Goal: Task Accomplishment & Management: Complete application form

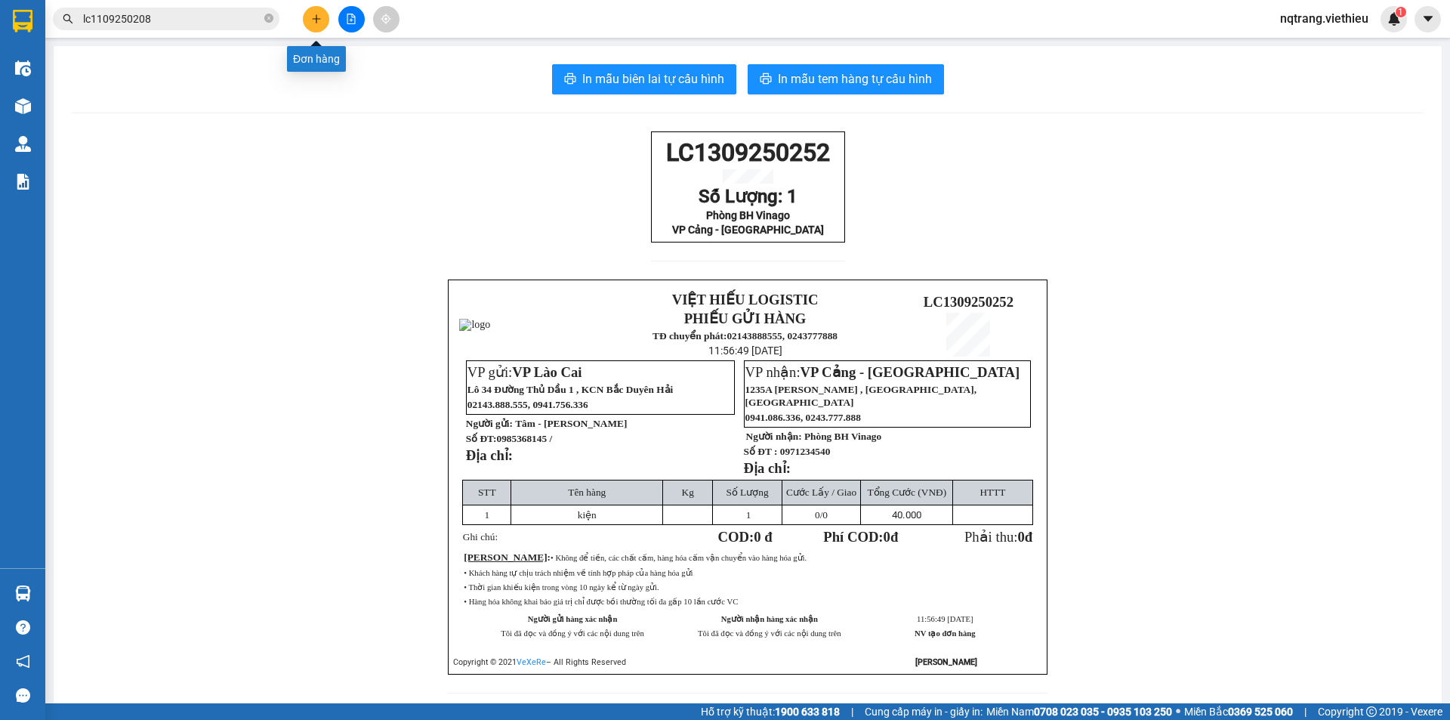
click at [316, 22] on icon "plus" at bounding box center [316, 19] width 11 height 11
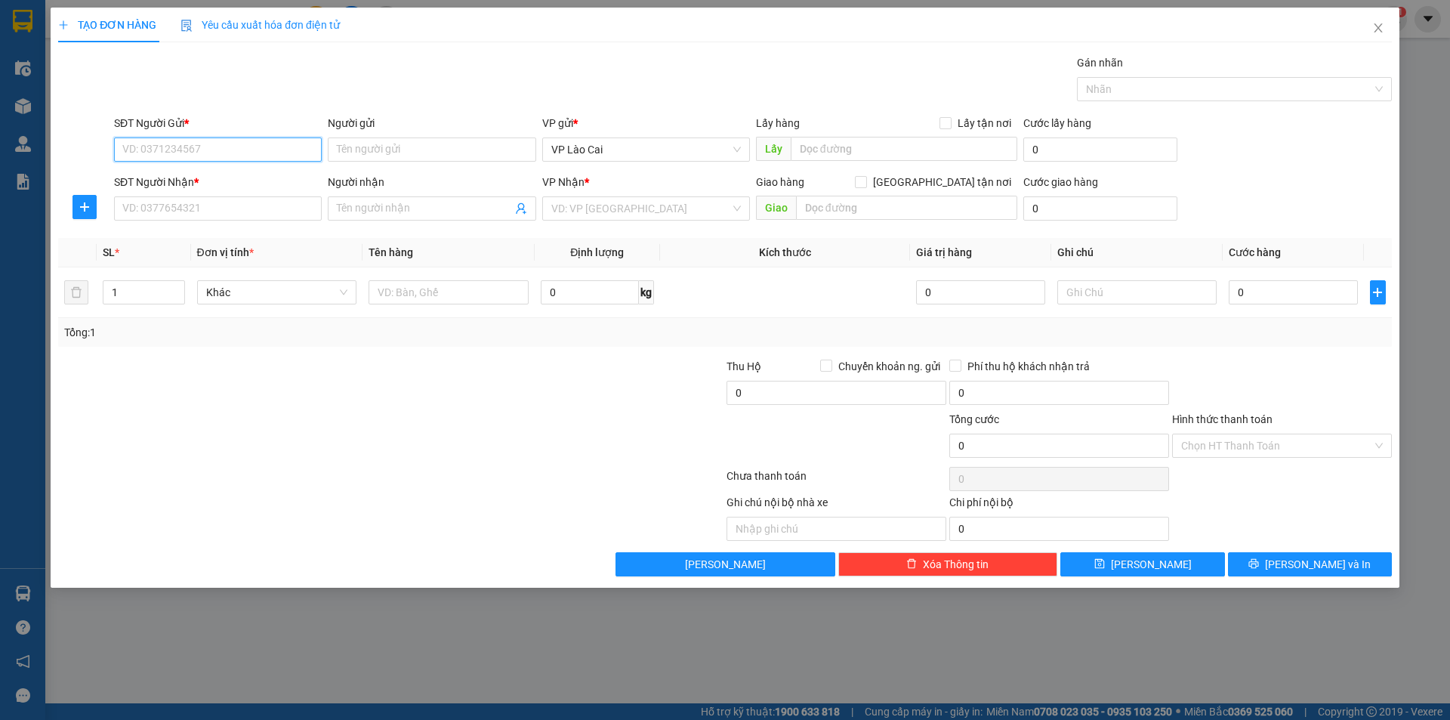
click at [231, 146] on input "SĐT Người Gửi *" at bounding box center [218, 149] width 208 height 24
drag, startPoint x: 249, startPoint y: 421, endPoint x: 235, endPoint y: 263, distance: 158.4
click at [249, 420] on div at bounding box center [280, 437] width 446 height 53
click at [239, 146] on input "SĐT Người Gửi *" at bounding box center [218, 149] width 208 height 24
click at [286, 149] on input "SĐT Người Gửi *" at bounding box center [218, 149] width 208 height 24
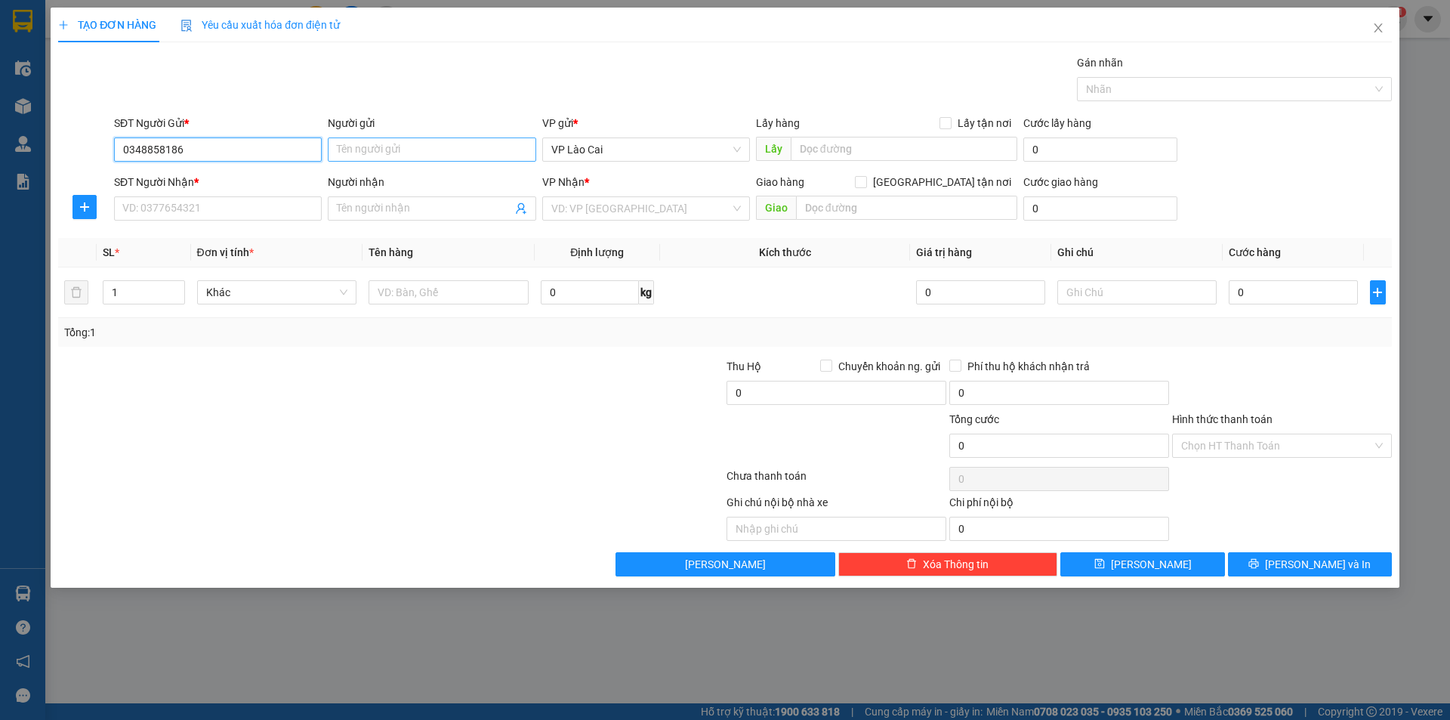
type input "0348858186"
click at [439, 150] on input "Người gửi" at bounding box center [432, 149] width 208 height 24
type input "[PERSON_NAME]"
click at [0, 368] on div "TẠO ĐƠN HÀNG Yêu cầu xuất hóa đơn điện tử Transit Pickup Surcharge Ids Transit …" at bounding box center [725, 360] width 1450 height 720
click at [215, 196] on div "SĐT Người Nhận *" at bounding box center [218, 185] width 208 height 23
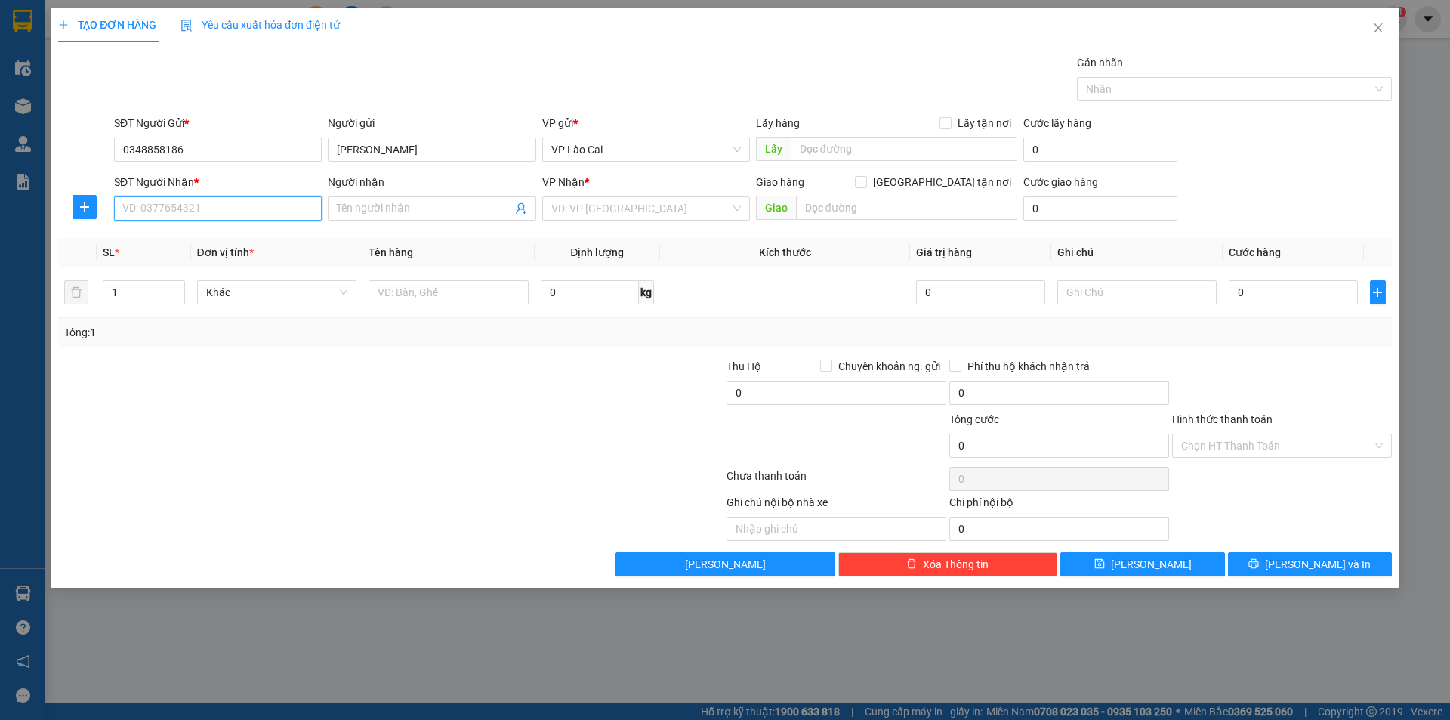
click at [217, 211] on input "SĐT Người Nhận *" at bounding box center [218, 208] width 208 height 24
drag, startPoint x: 178, startPoint y: 212, endPoint x: 165, endPoint y: 211, distance: 13.6
click at [165, 211] on input "0229943" at bounding box center [218, 208] width 208 height 24
drag, startPoint x: 184, startPoint y: 211, endPoint x: 82, endPoint y: 204, distance: 102.2
click at [60, 207] on div "SĐT Người Nhận * 0229943 0229943 Người nhận Tên người nhận VP Nhận * VD: VP [GE…" at bounding box center [725, 200] width 1337 height 53
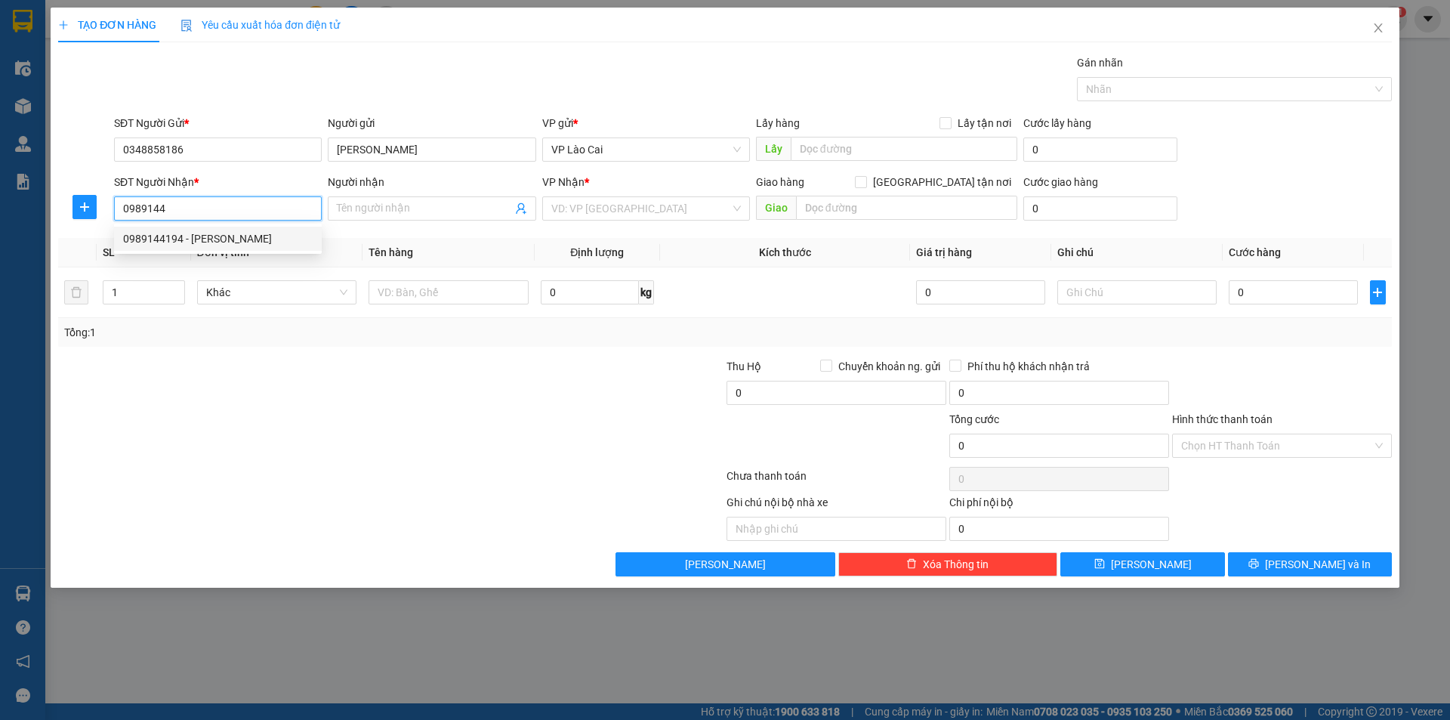
click at [207, 237] on div "0989144194 - [PERSON_NAME]" at bounding box center [218, 238] width 190 height 17
type input "0989144194"
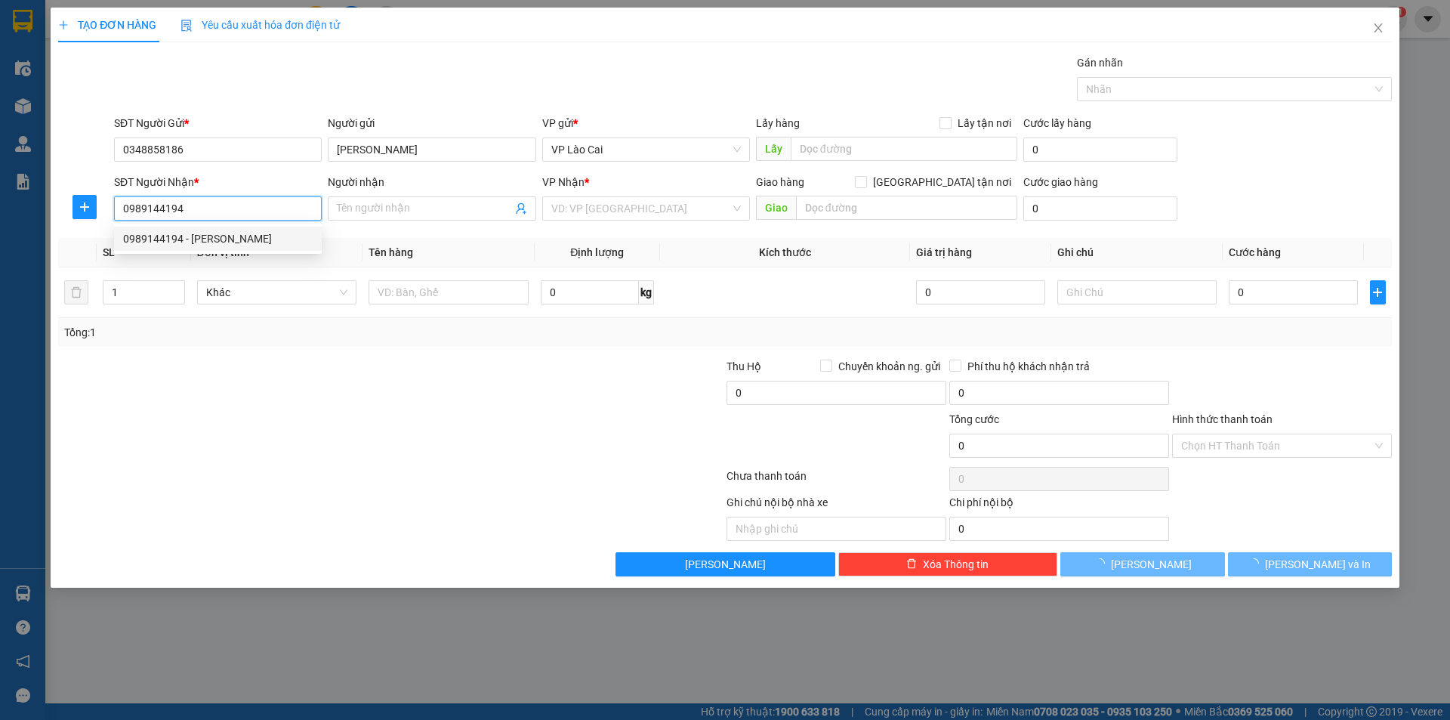
type input "Lâm Thuốc"
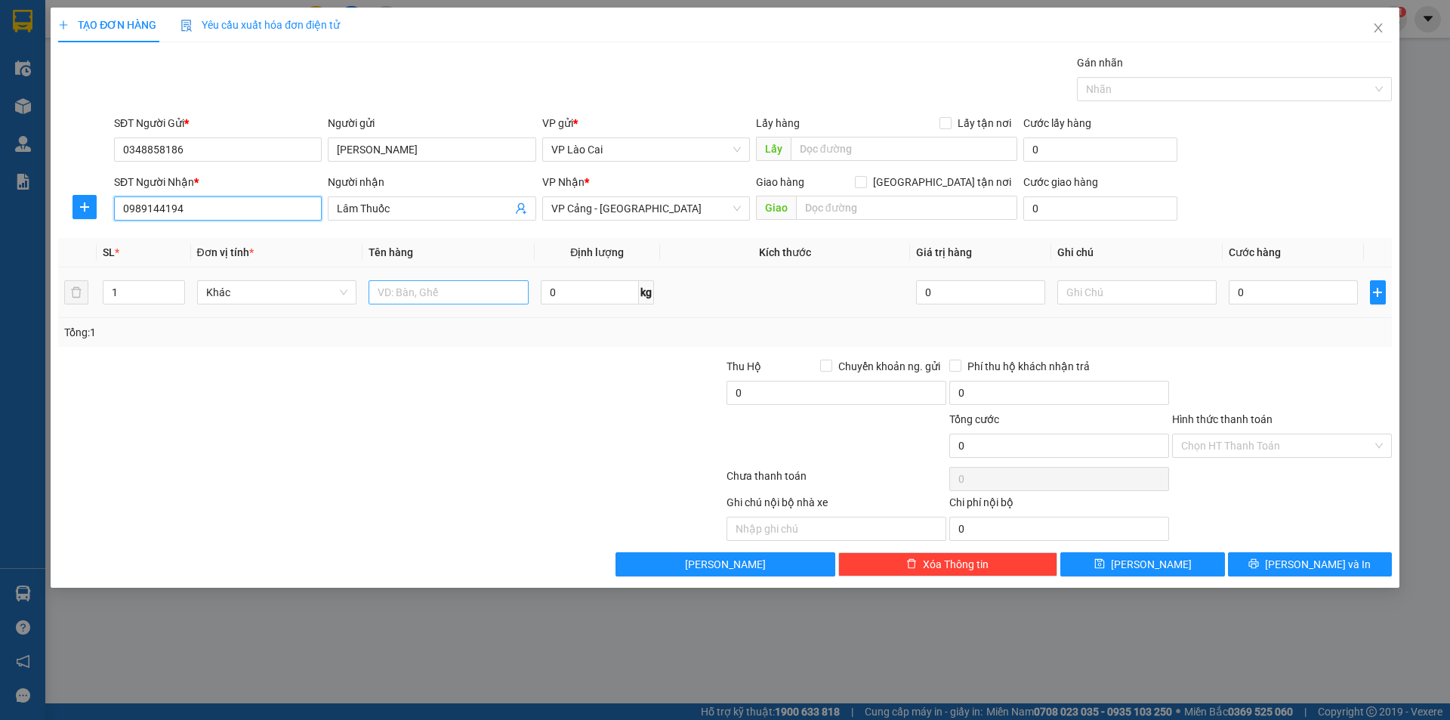
type input "0989144194"
click at [463, 297] on input "text" at bounding box center [449, 292] width 160 height 24
type input "1 kiện tam thất"
click at [1264, 300] on input "0" at bounding box center [1293, 292] width 128 height 24
click at [1292, 299] on input "0" at bounding box center [1293, 292] width 128 height 24
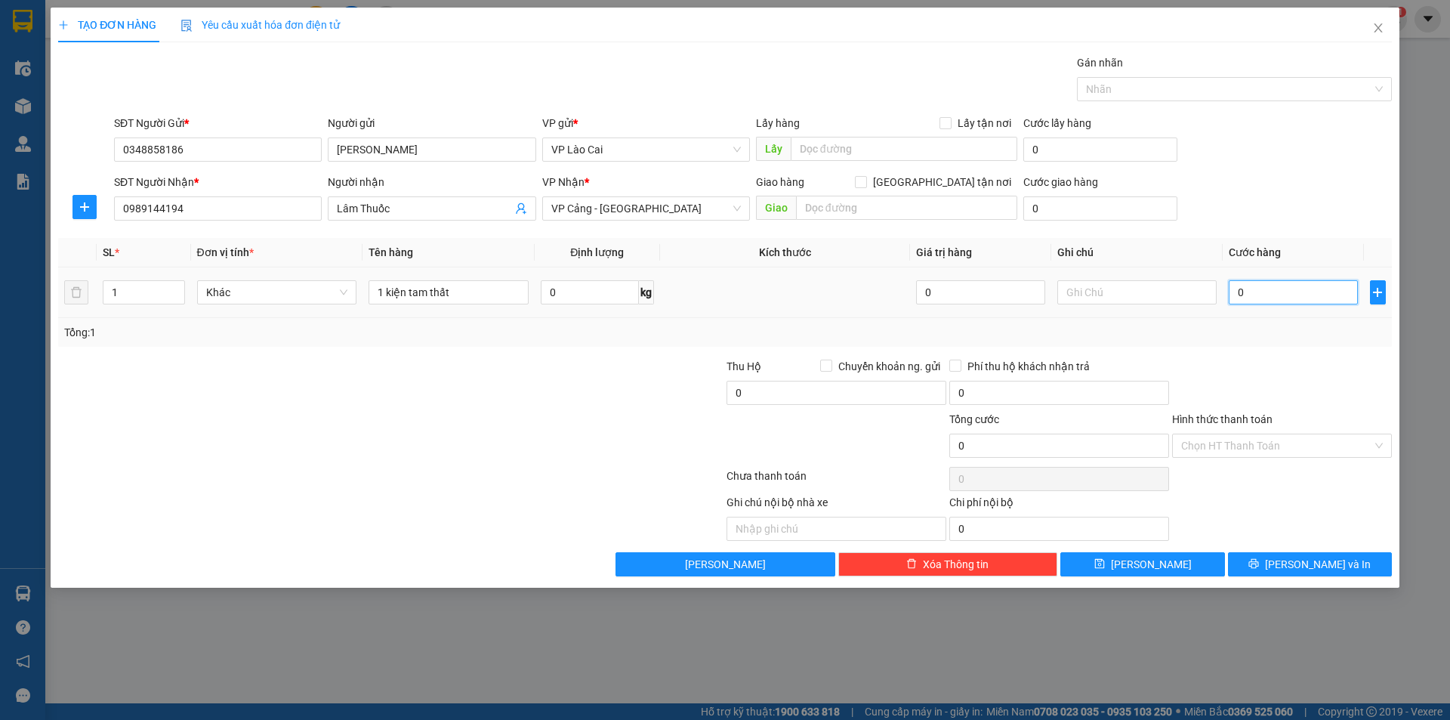
type input "03"
type input "3"
type input "030"
type input "30"
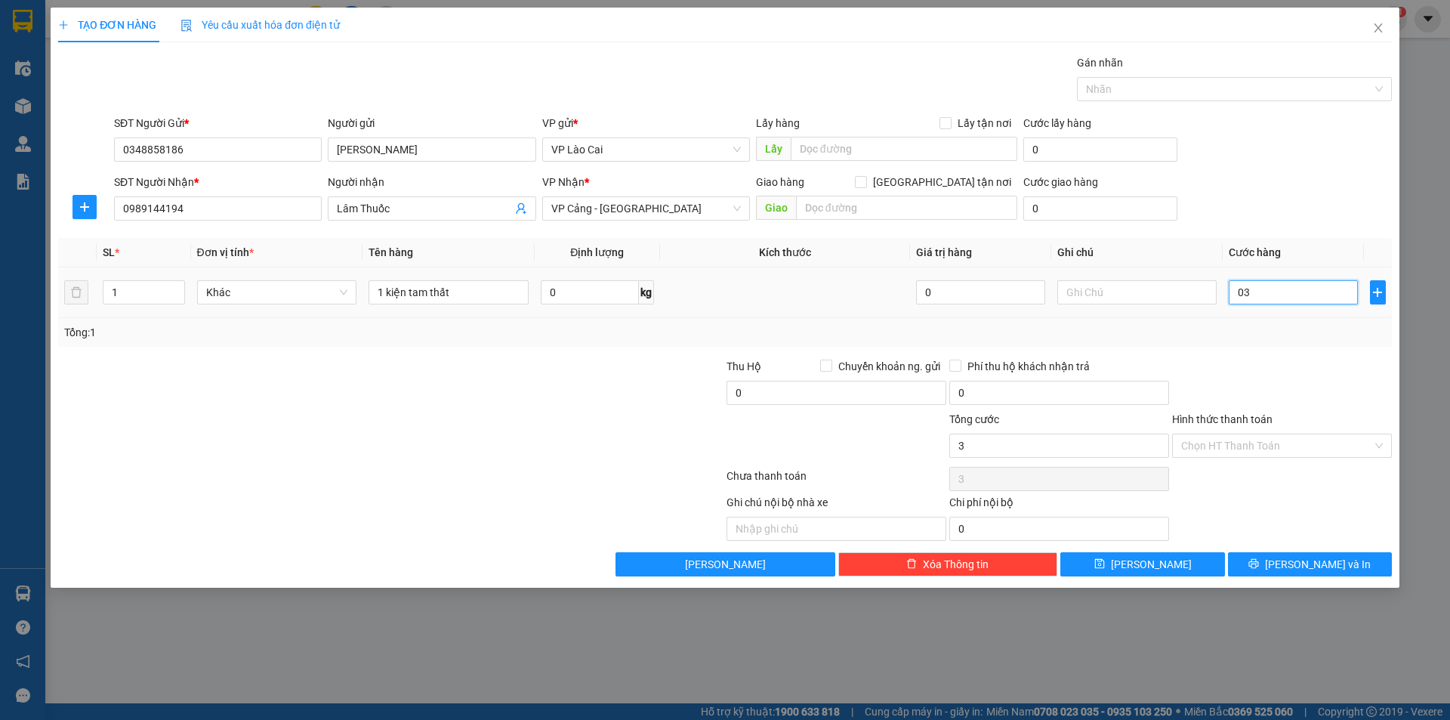
type input "30"
drag, startPoint x: 1298, startPoint y: 298, endPoint x: 1221, endPoint y: 305, distance: 78.2
click at [1221, 305] on tr "1 Khác 1 kiện tam thất 0 kg 0 030" at bounding box center [725, 292] width 1334 height 51
type input "3"
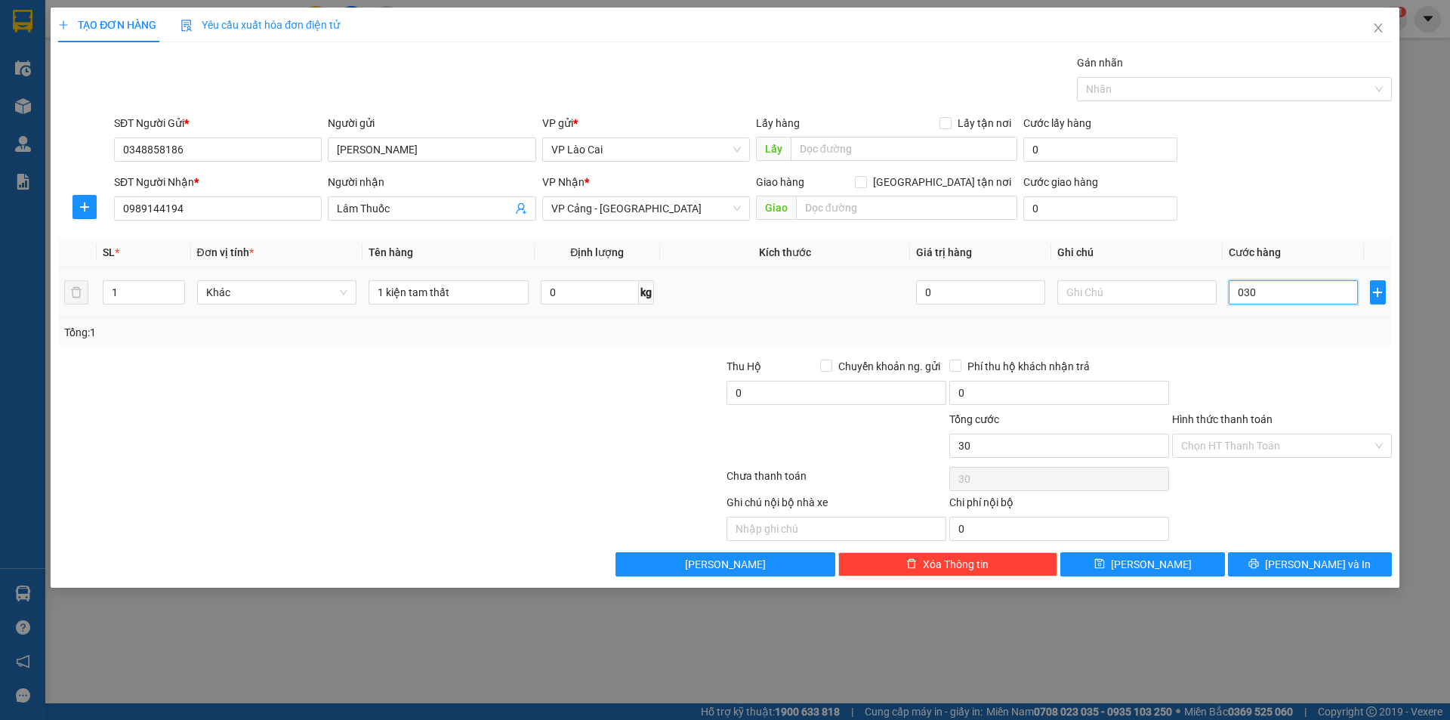
type input "3"
type input "30"
type input "300"
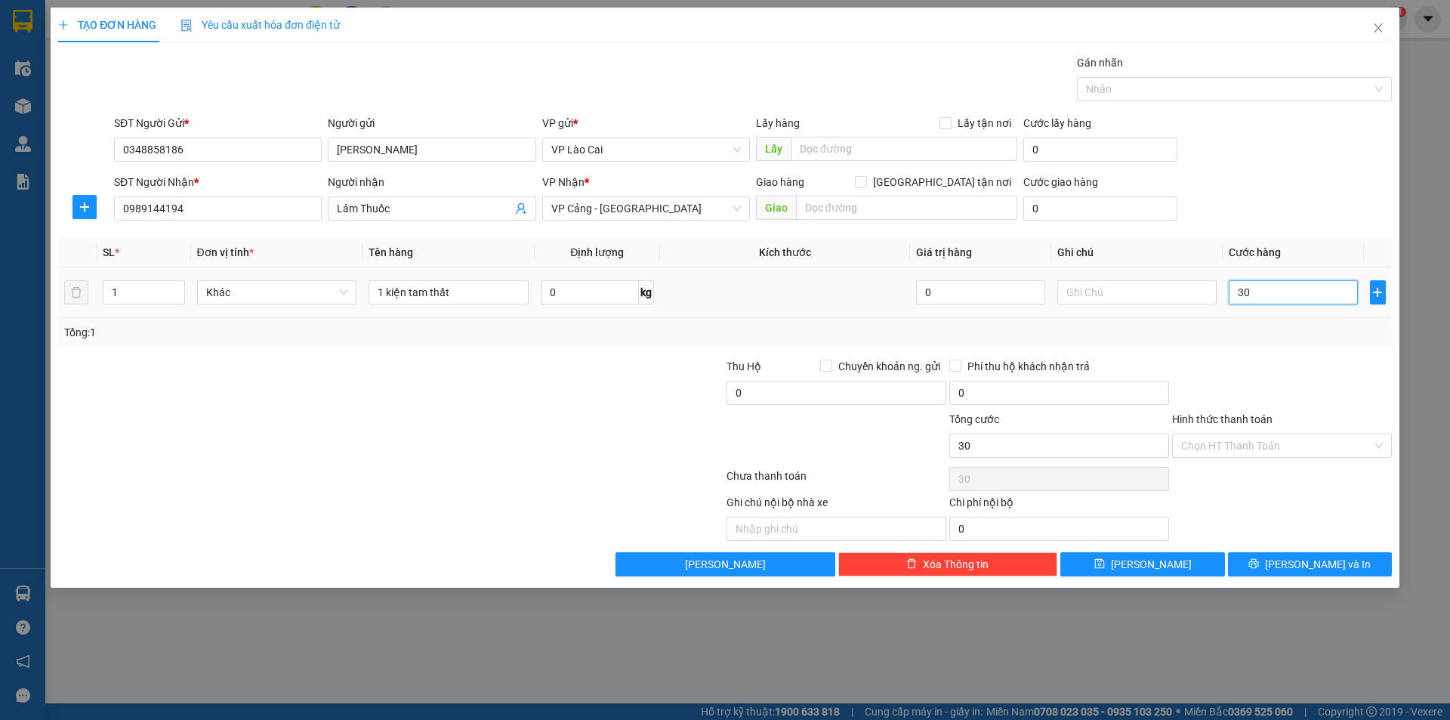
type input "300"
type input "3.000"
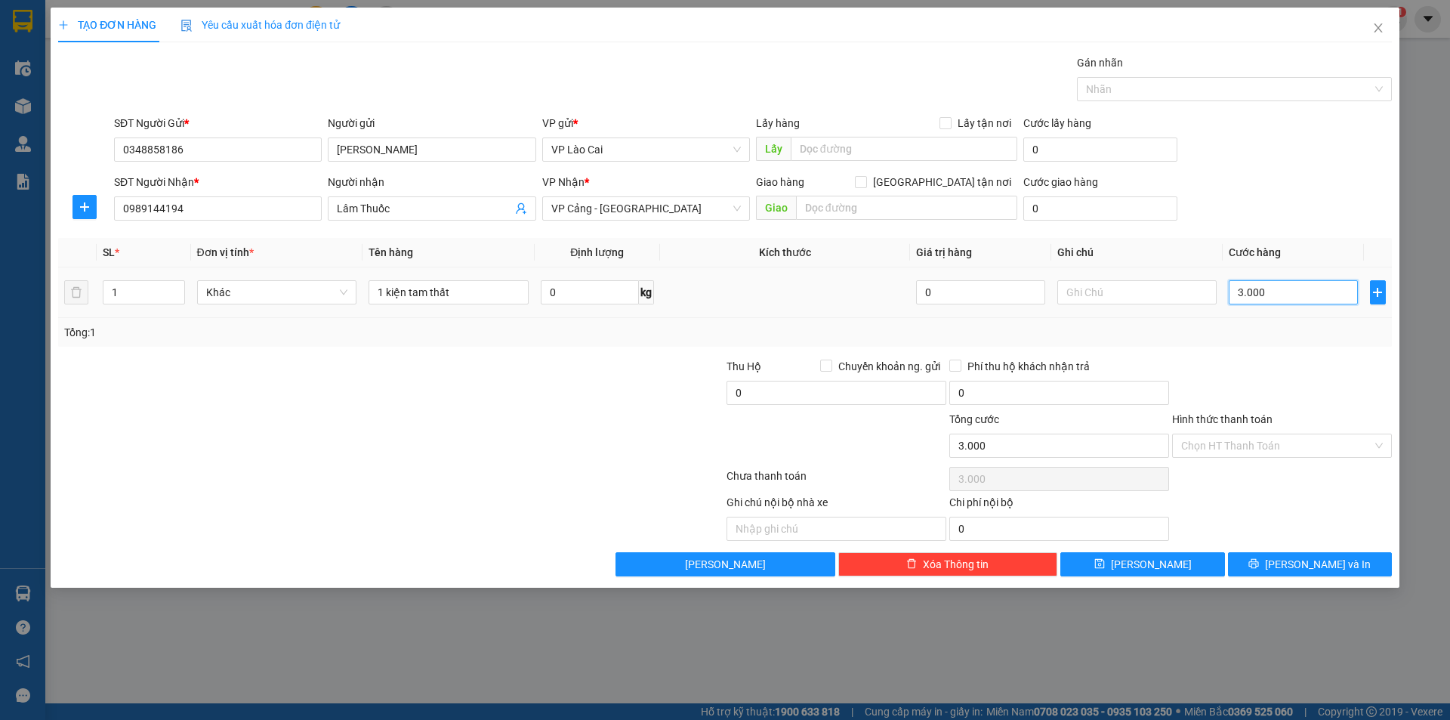
type input "30.000"
click at [1178, 570] on button "[PERSON_NAME]" at bounding box center [1142, 564] width 164 height 24
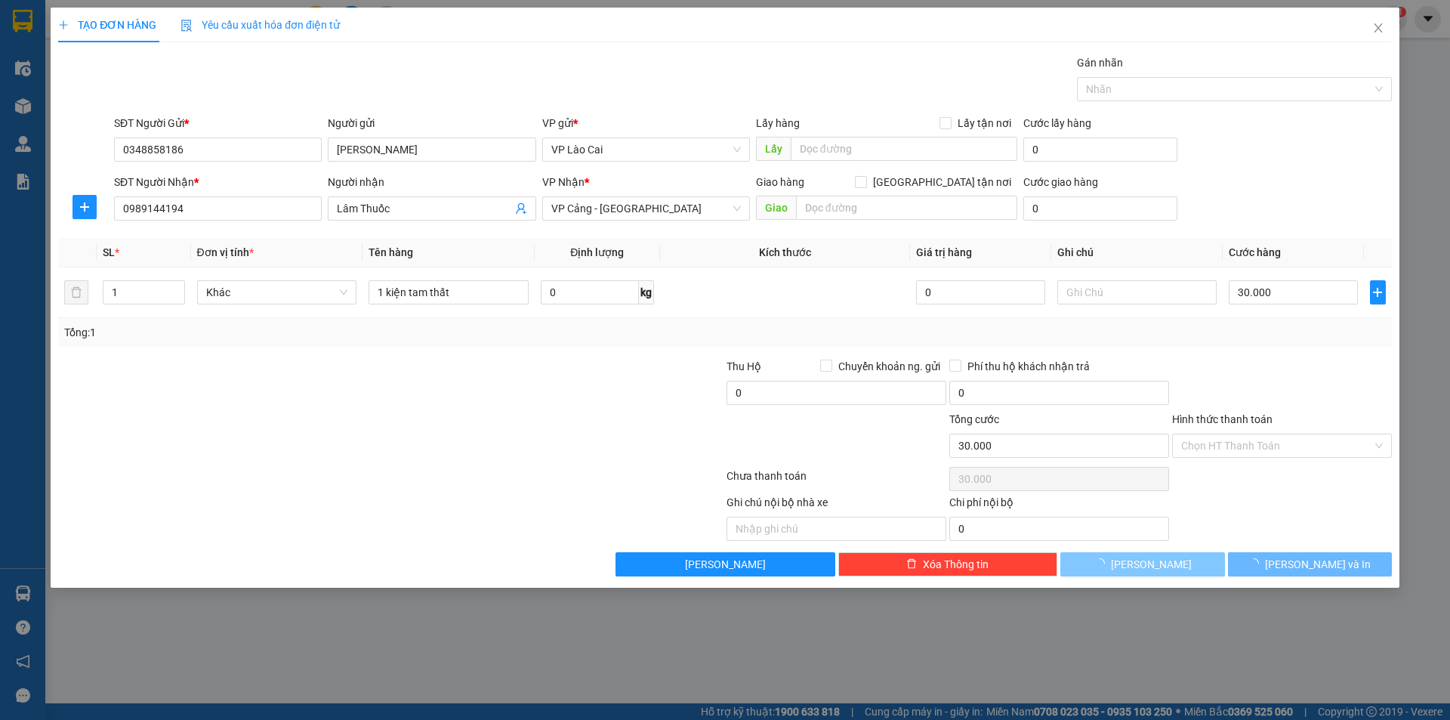
type input "0"
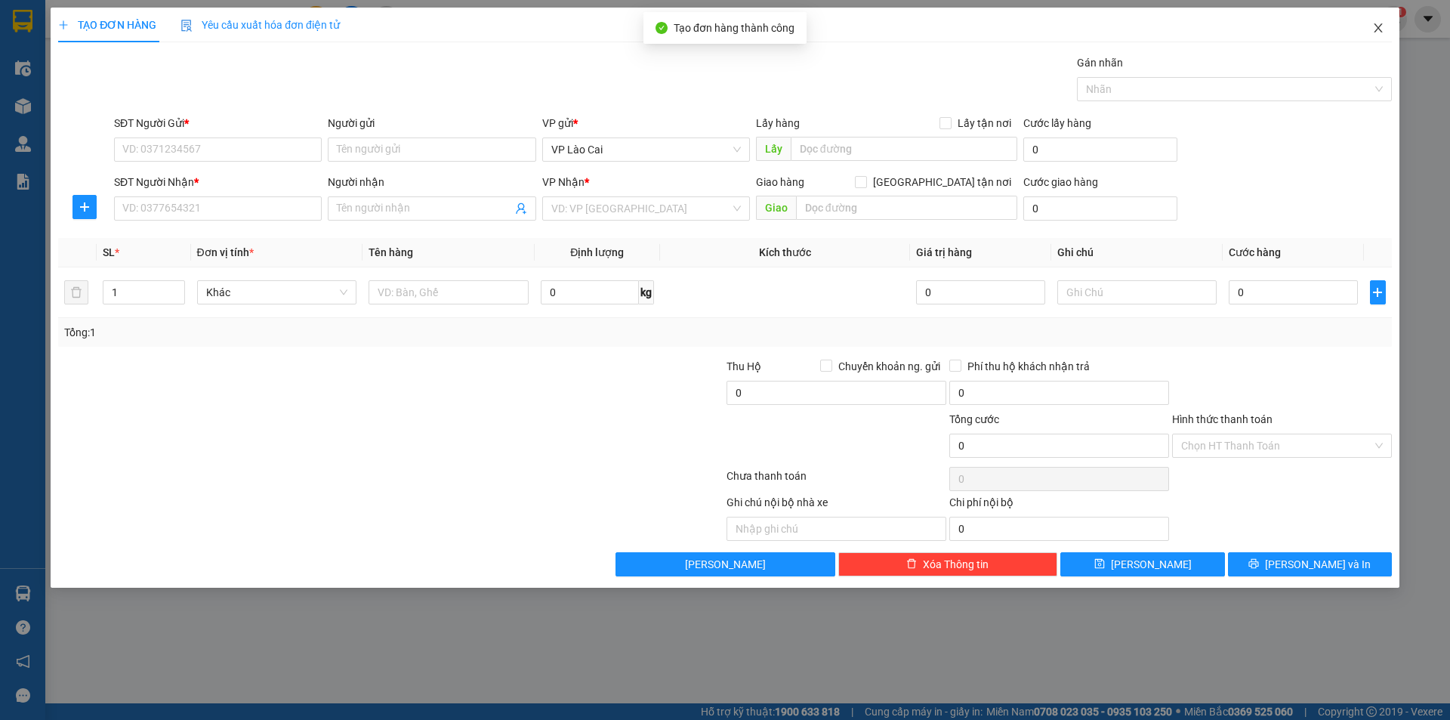
click at [1381, 27] on icon "close" at bounding box center [1378, 28] width 12 height 12
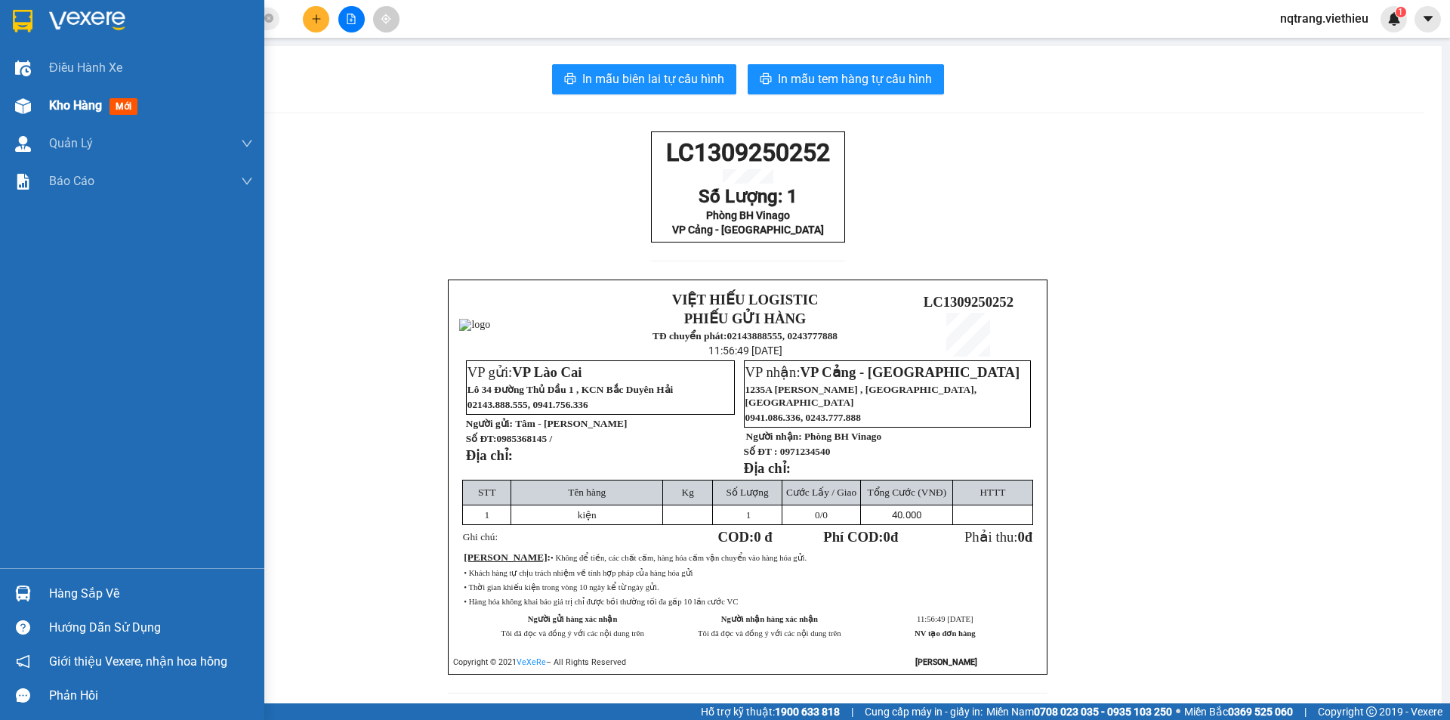
click at [76, 109] on span "Kho hàng" at bounding box center [75, 105] width 53 height 14
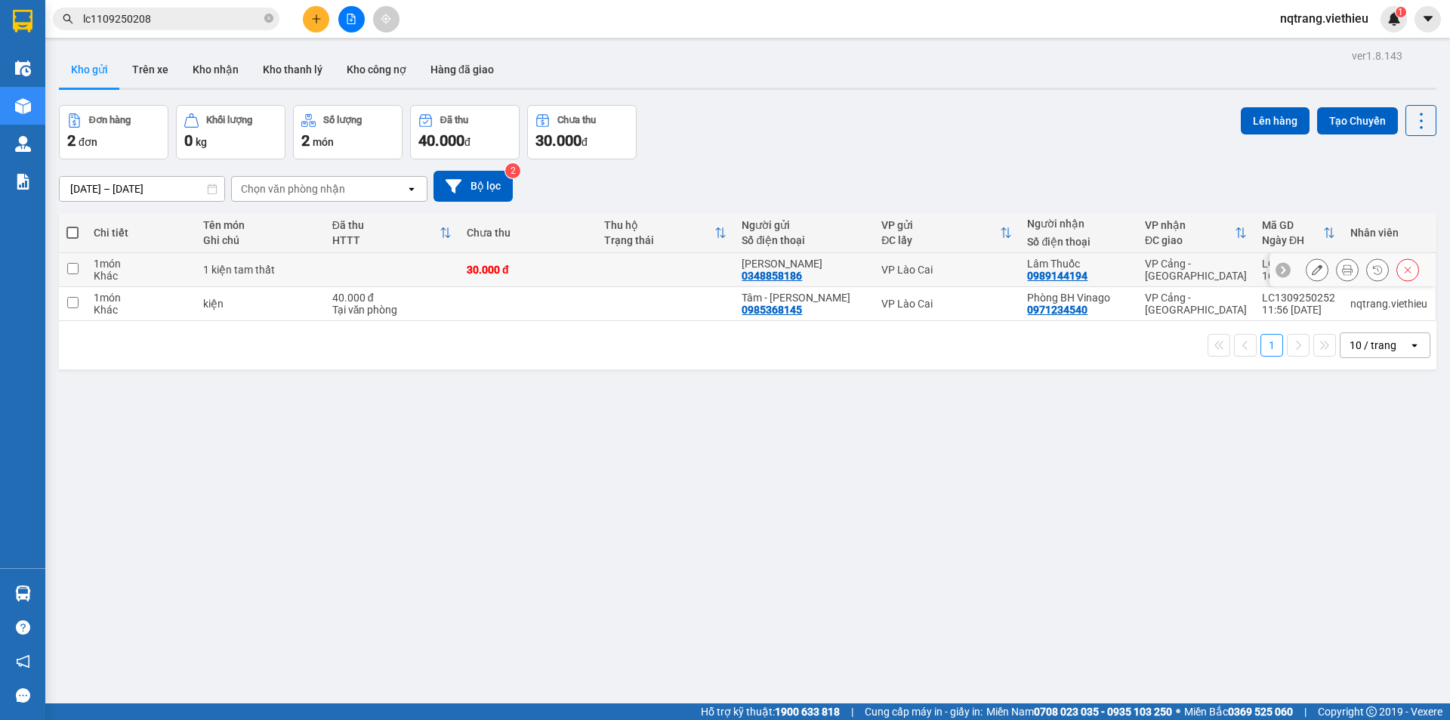
click at [1072, 277] on div "0989144194" at bounding box center [1057, 276] width 60 height 12
click at [1312, 269] on icon at bounding box center [1317, 269] width 11 height 11
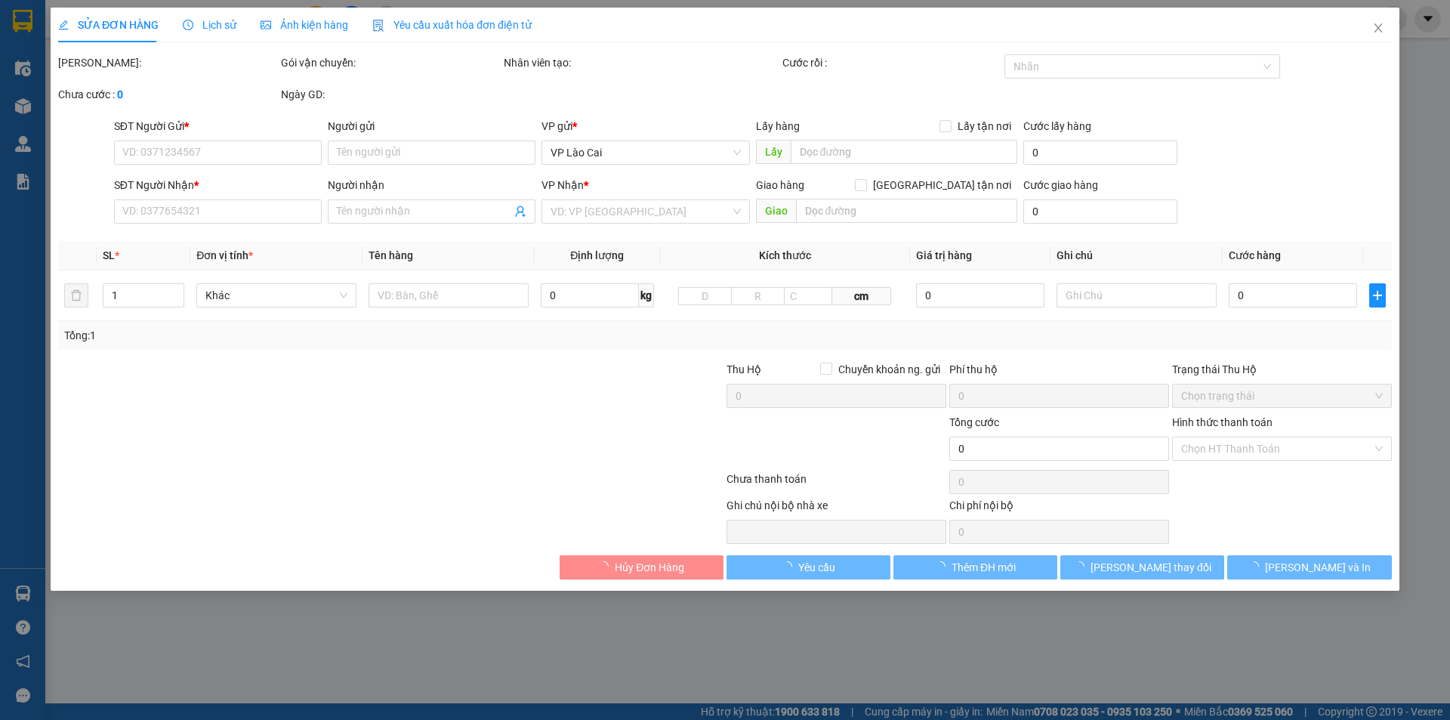
type input "0348858186"
type input "[PERSON_NAME]"
type input "0989144194"
type input "Lâm Thuốc"
type input "30.000"
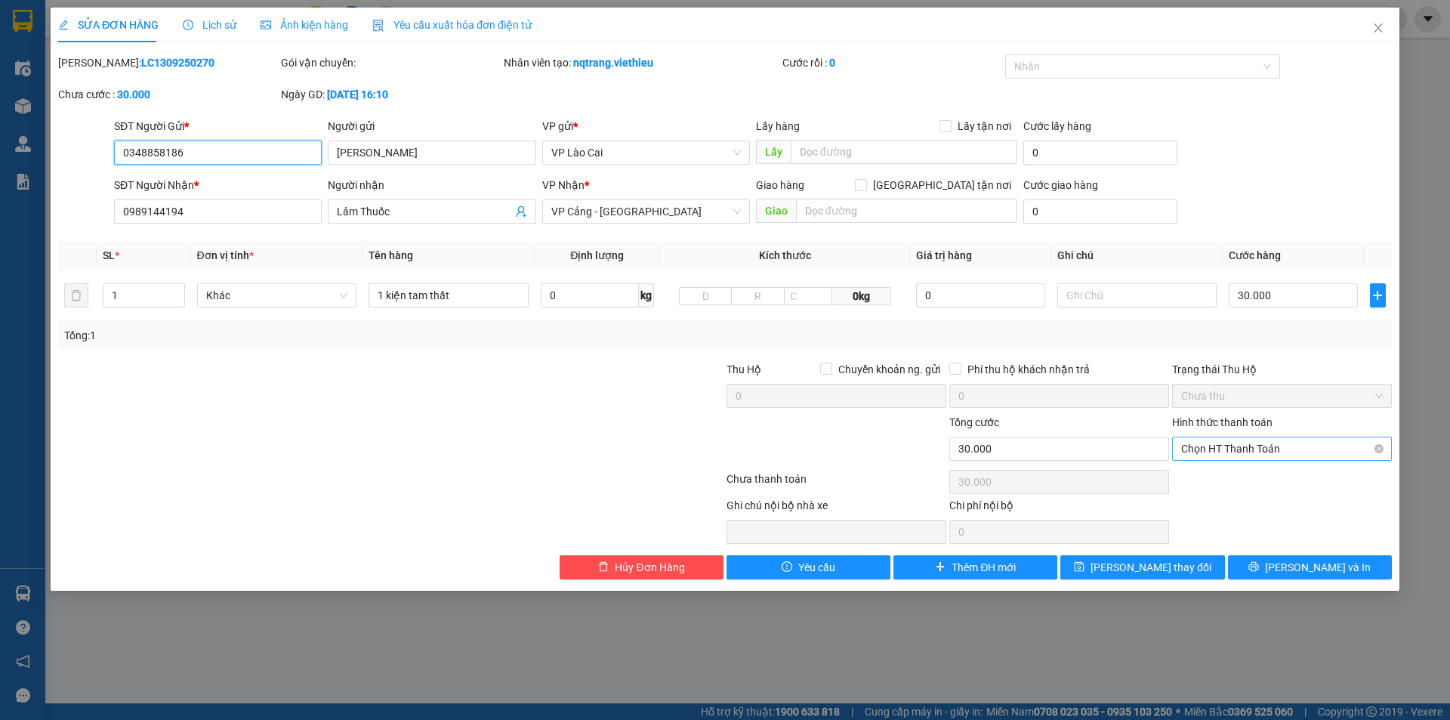
click at [1260, 446] on span "Chọn HT Thanh Toán" at bounding box center [1282, 448] width 202 height 23
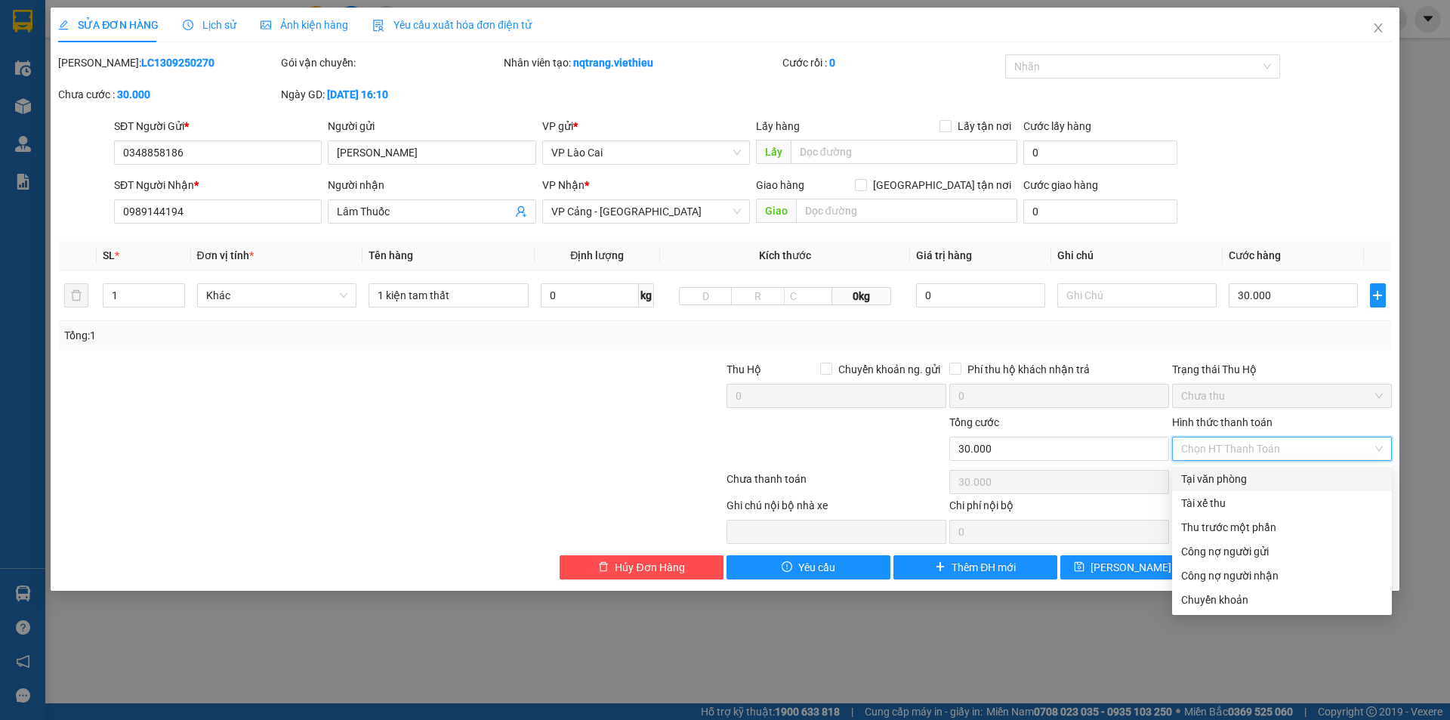
click at [1226, 474] on div "Tại văn phòng" at bounding box center [1282, 479] width 202 height 17
type input "0"
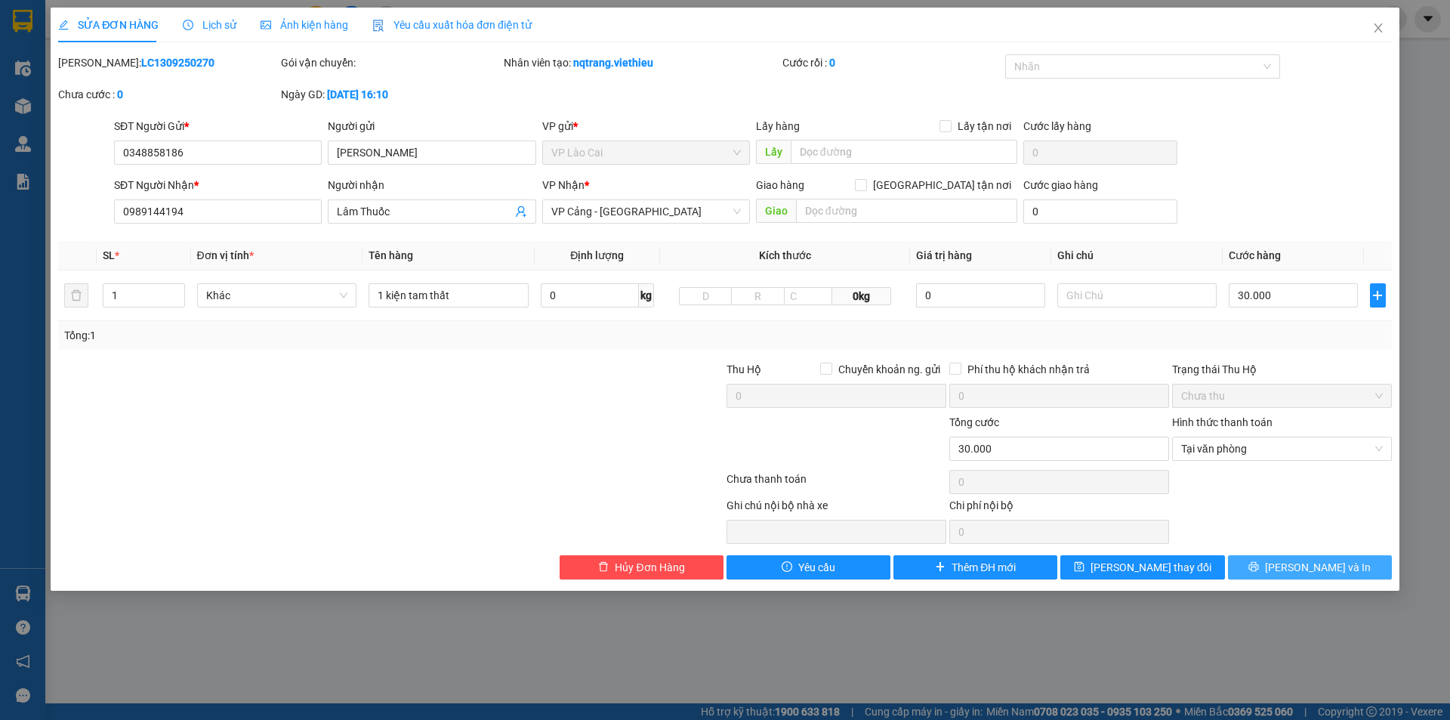
click at [1311, 566] on span "[PERSON_NAME] và In" at bounding box center [1318, 567] width 106 height 17
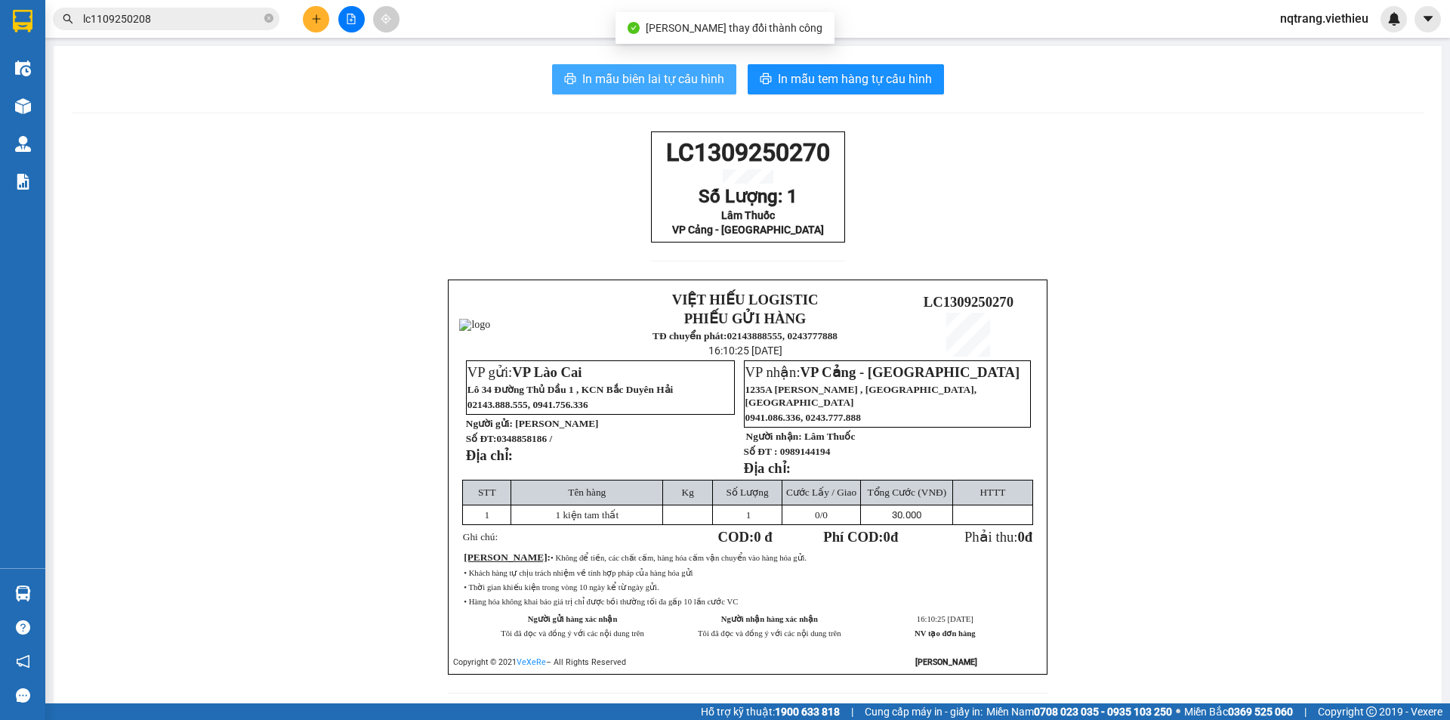
click at [659, 76] on span "In mẫu biên lai tự cấu hình" at bounding box center [653, 78] width 142 height 19
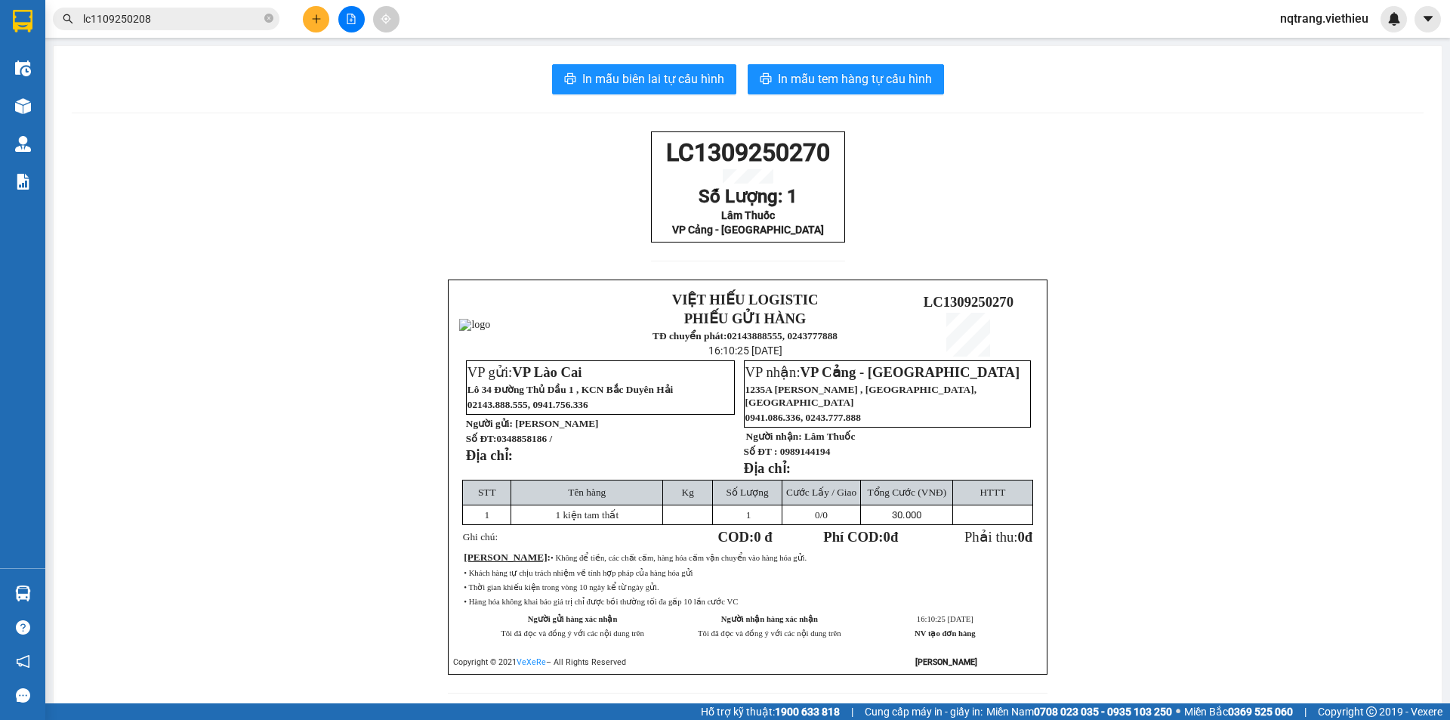
click at [272, 533] on div "LC1309250270 Số Lượng: 1 Lâm Thuốc VP Cảng - [GEOGRAPHIC_DATA] VIỆT HIẾU LOGIST…" at bounding box center [748, 421] width 1352 height 580
click at [1306, 387] on div "LC1309250270 Số Lượng: 1 Lâm Thuốc VP Cảng - [GEOGRAPHIC_DATA] VIỆT HIẾU LOGIST…" at bounding box center [748, 421] width 1352 height 580
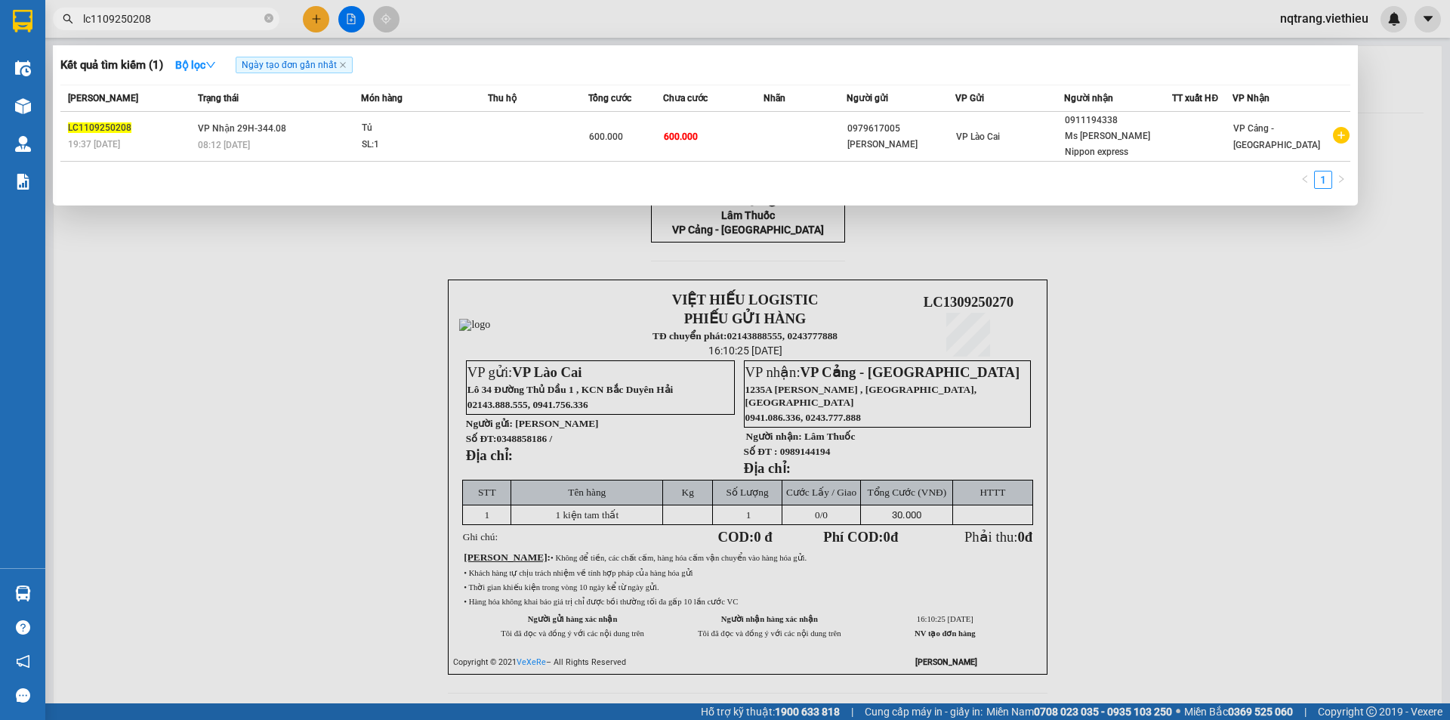
drag, startPoint x: 194, startPoint y: 21, endPoint x: 58, endPoint y: 24, distance: 136.0
click at [58, 24] on span "lc1109250208" at bounding box center [166, 19] width 227 height 23
paste input "BD1908250077"
type input "BD1908250077"
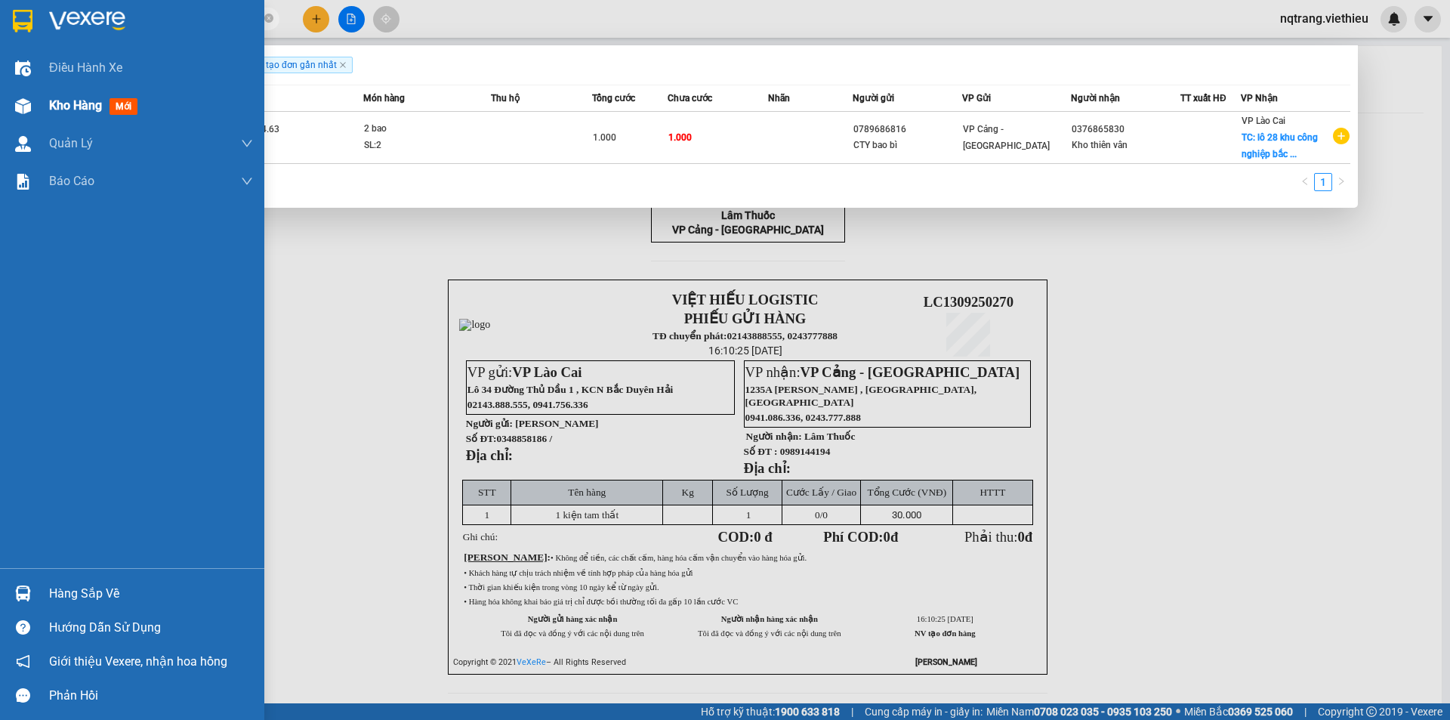
click at [57, 105] on span "Kho hàng" at bounding box center [75, 105] width 53 height 14
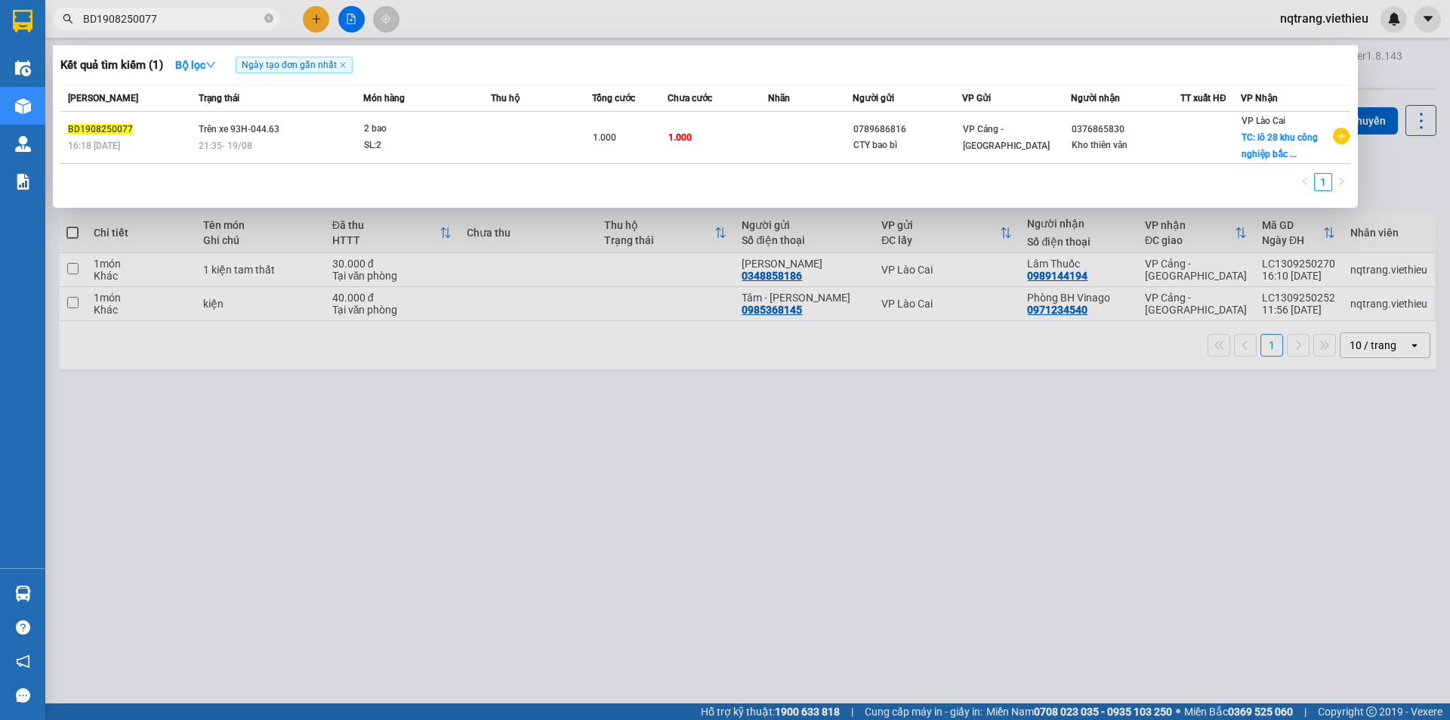
click at [704, 566] on div at bounding box center [725, 360] width 1450 height 720
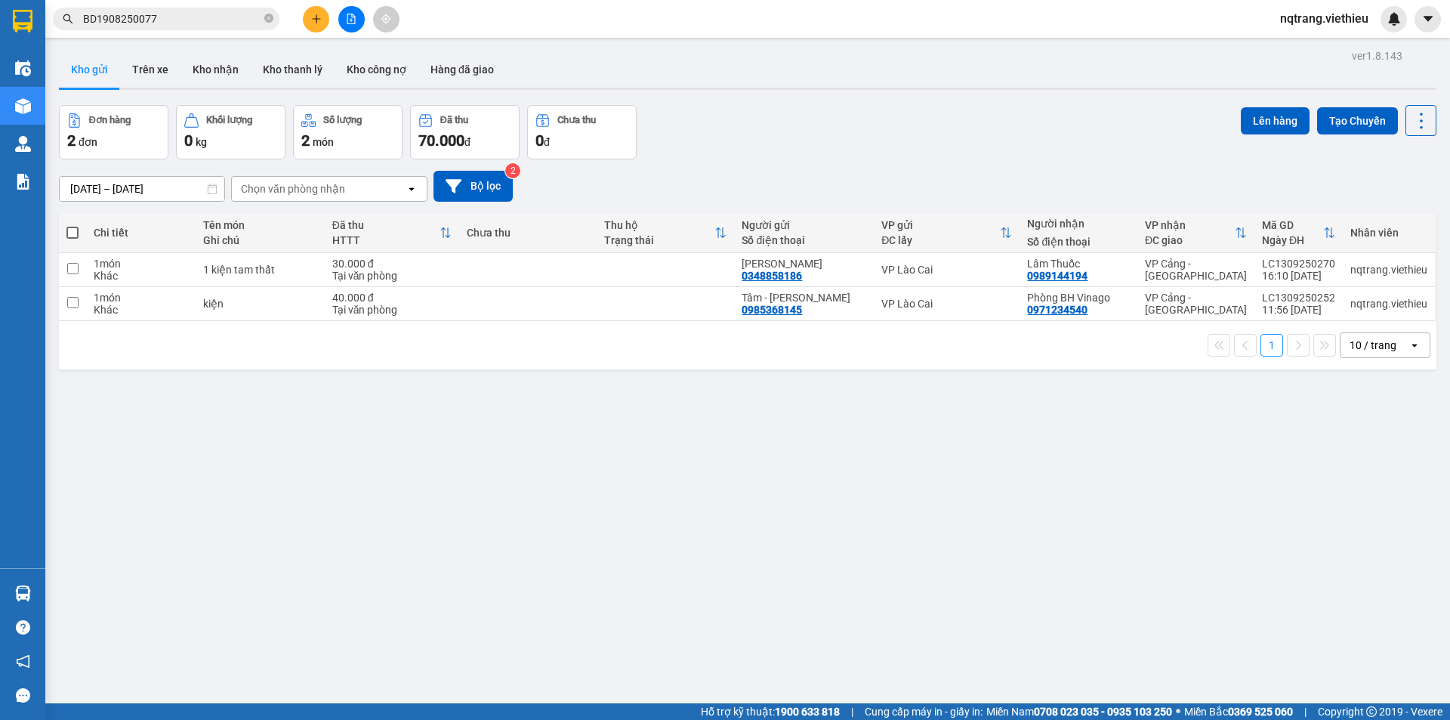
click at [710, 549] on div "ver 1.8.143 Kho gửi Trên xe Kho nhận Kho thanh lý Kho công nợ Hàng đã giao Đơn …" at bounding box center [748, 405] width 1390 height 720
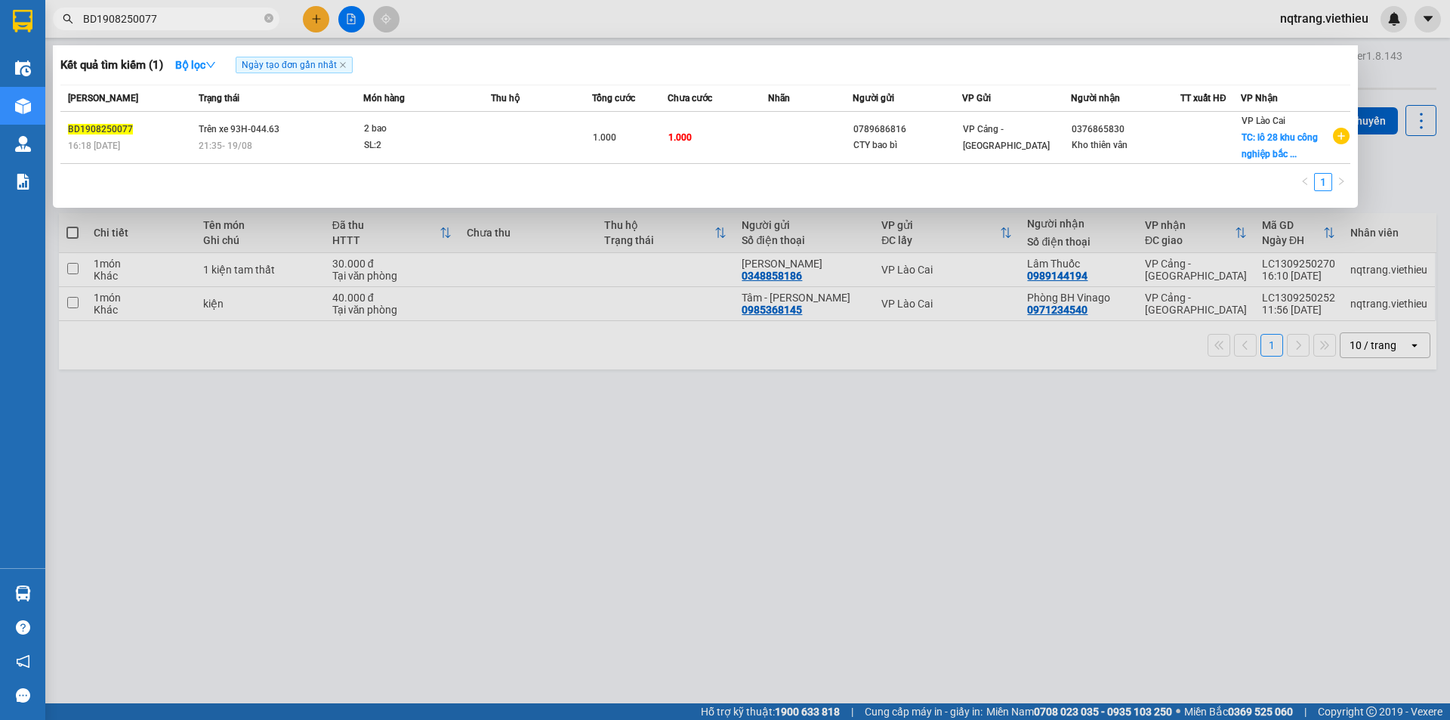
click at [177, 19] on input "BD1908250077" at bounding box center [172, 19] width 178 height 17
click at [353, 18] on div at bounding box center [725, 360] width 1450 height 720
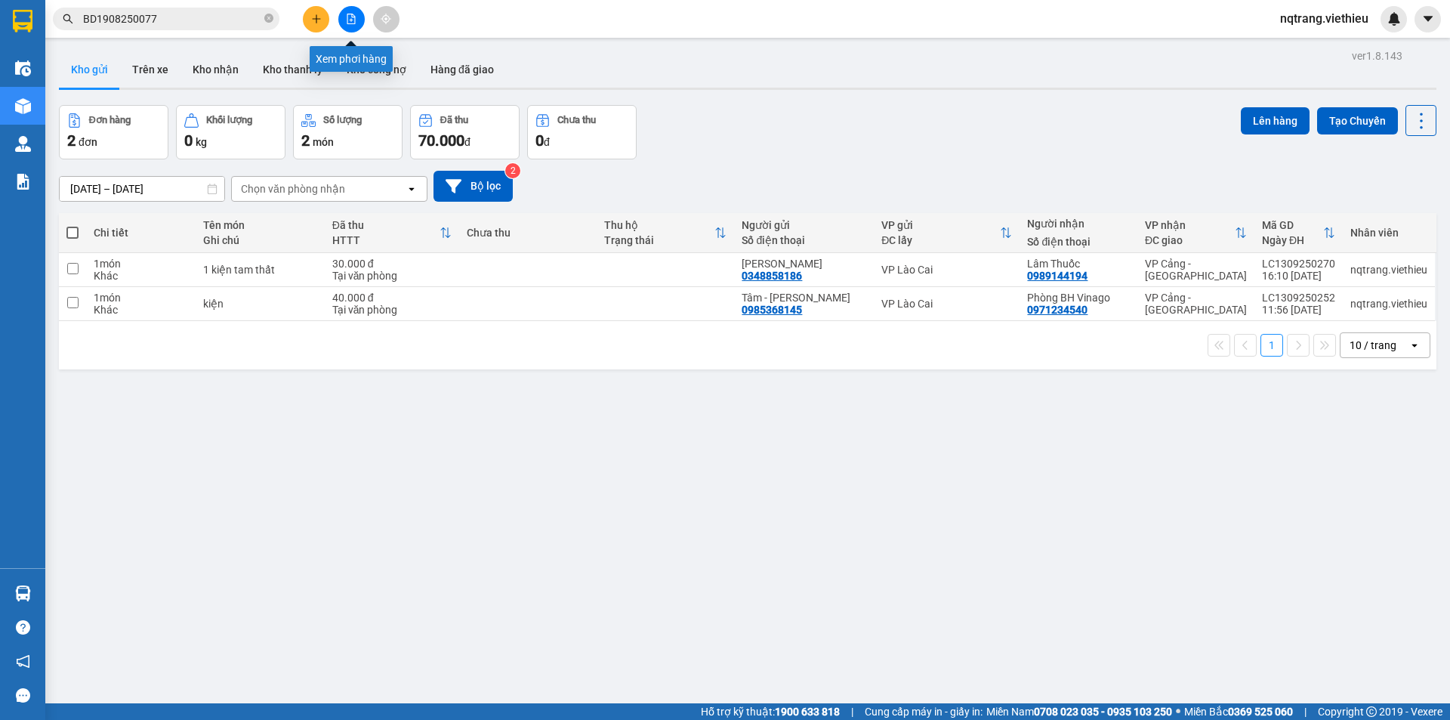
click at [354, 20] on icon "file-add" at bounding box center [351, 19] width 11 height 11
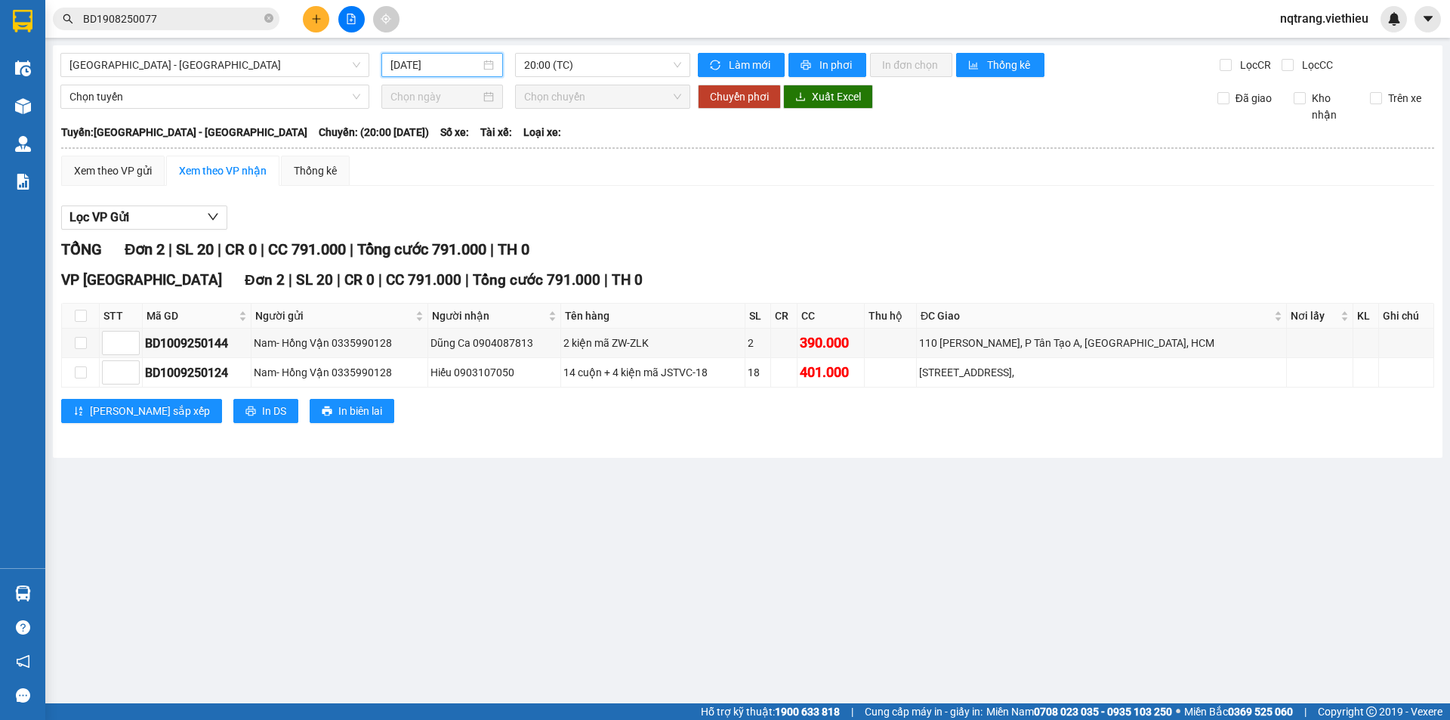
click at [405, 61] on input "[DATE]" at bounding box center [436, 65] width 90 height 17
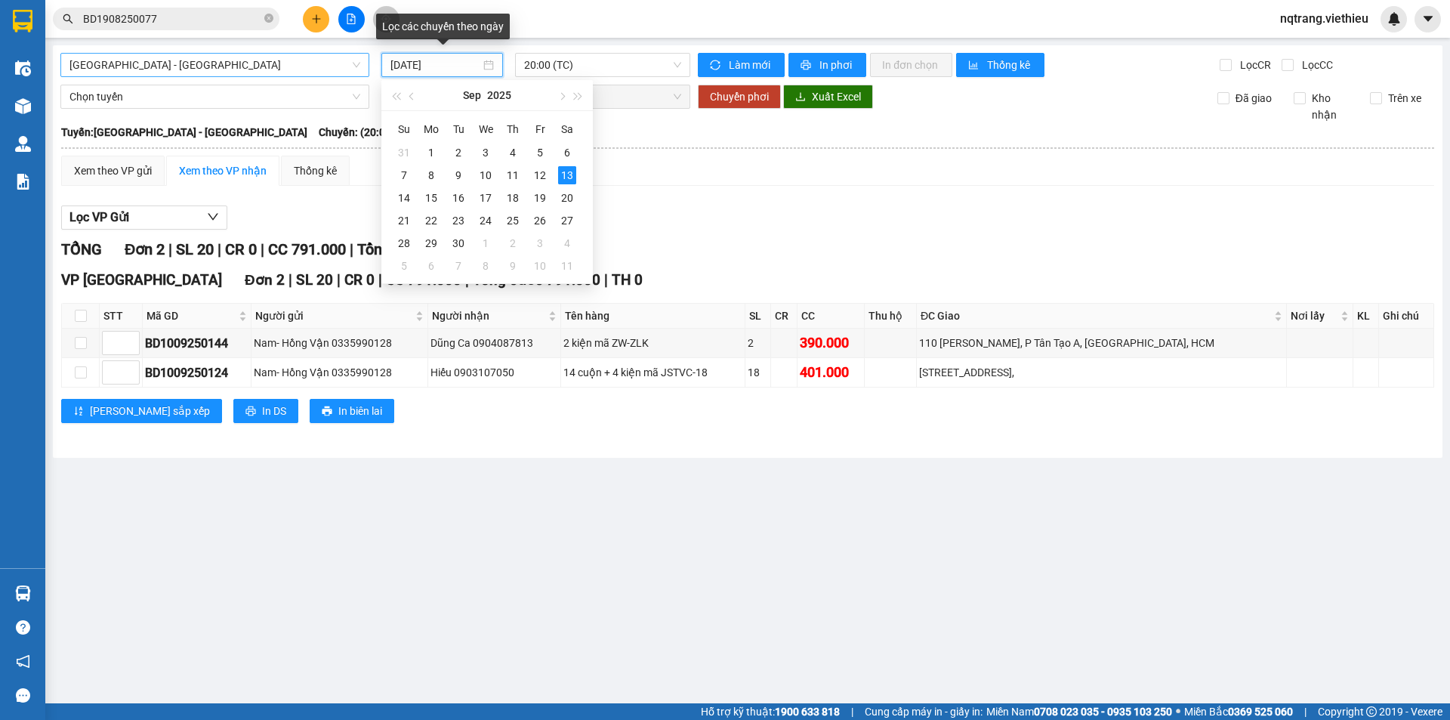
drag, startPoint x: 401, startPoint y: 64, endPoint x: 437, endPoint y: 78, distance: 38.0
click at [369, 71] on div "[GEOGRAPHIC_DATA] - [GEOGRAPHIC_DATA] [DATE] 20:00 (TC)" at bounding box center [375, 65] width 642 height 24
click at [415, 64] on input "[DATE]" at bounding box center [436, 65] width 90 height 17
click at [406, 201] on div "15" at bounding box center [404, 198] width 18 height 18
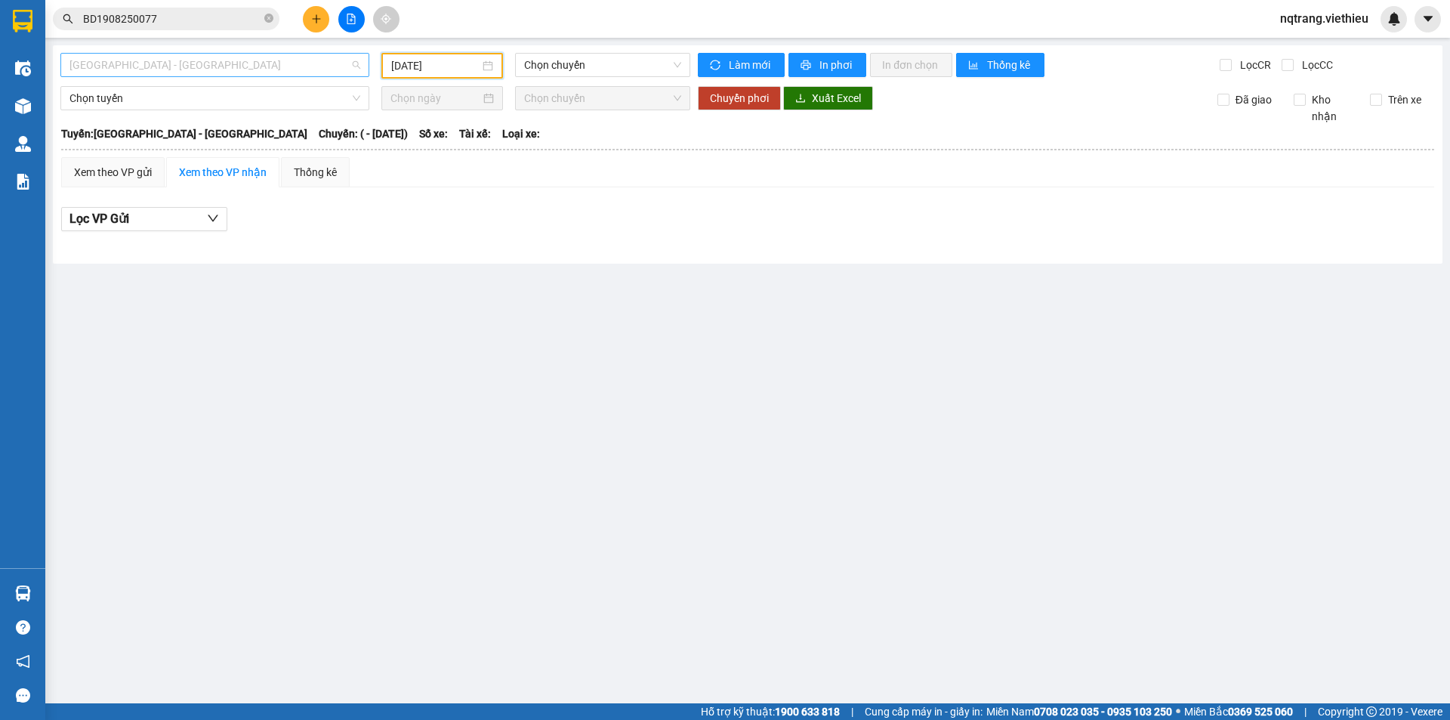
click at [293, 69] on span "[GEOGRAPHIC_DATA] - [GEOGRAPHIC_DATA]" at bounding box center [214, 65] width 291 height 23
type input "[DATE]"
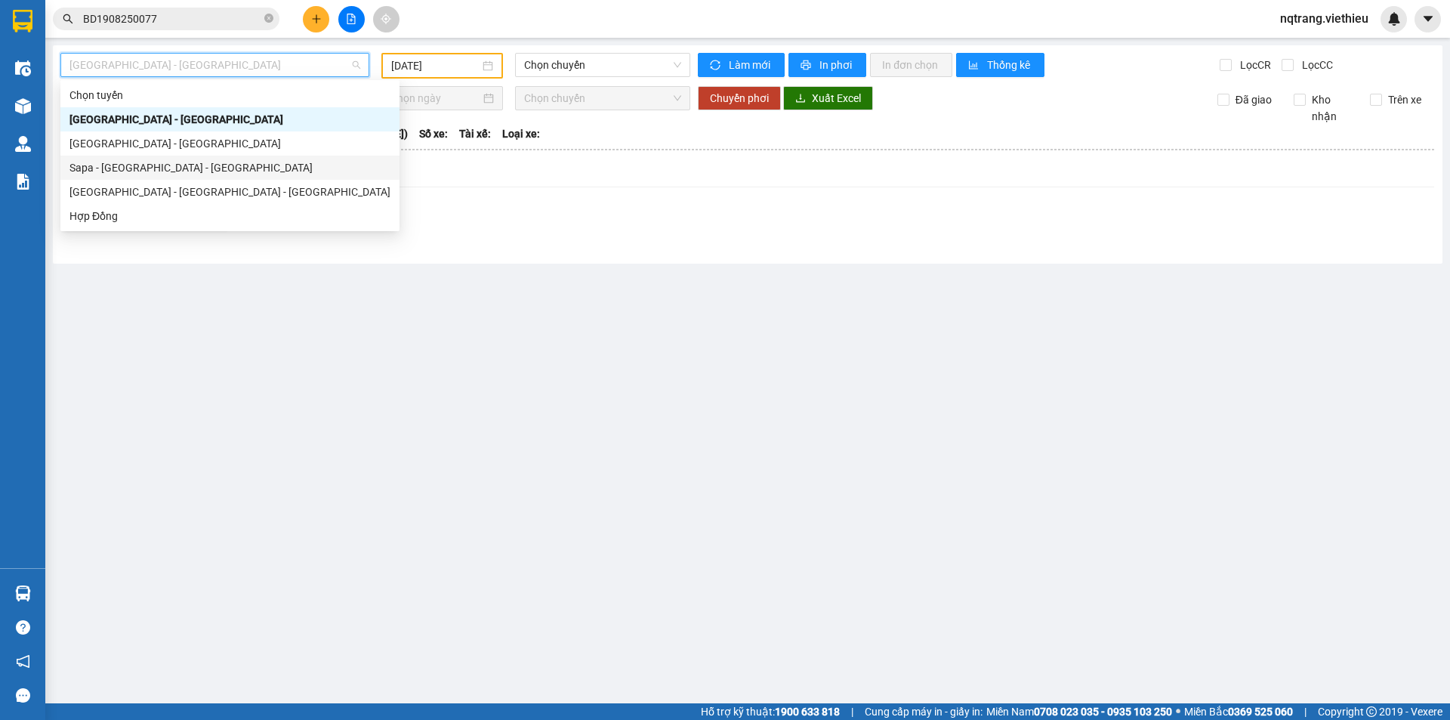
click at [126, 164] on div "Sapa - [GEOGRAPHIC_DATA] - [GEOGRAPHIC_DATA]" at bounding box center [229, 167] width 321 height 17
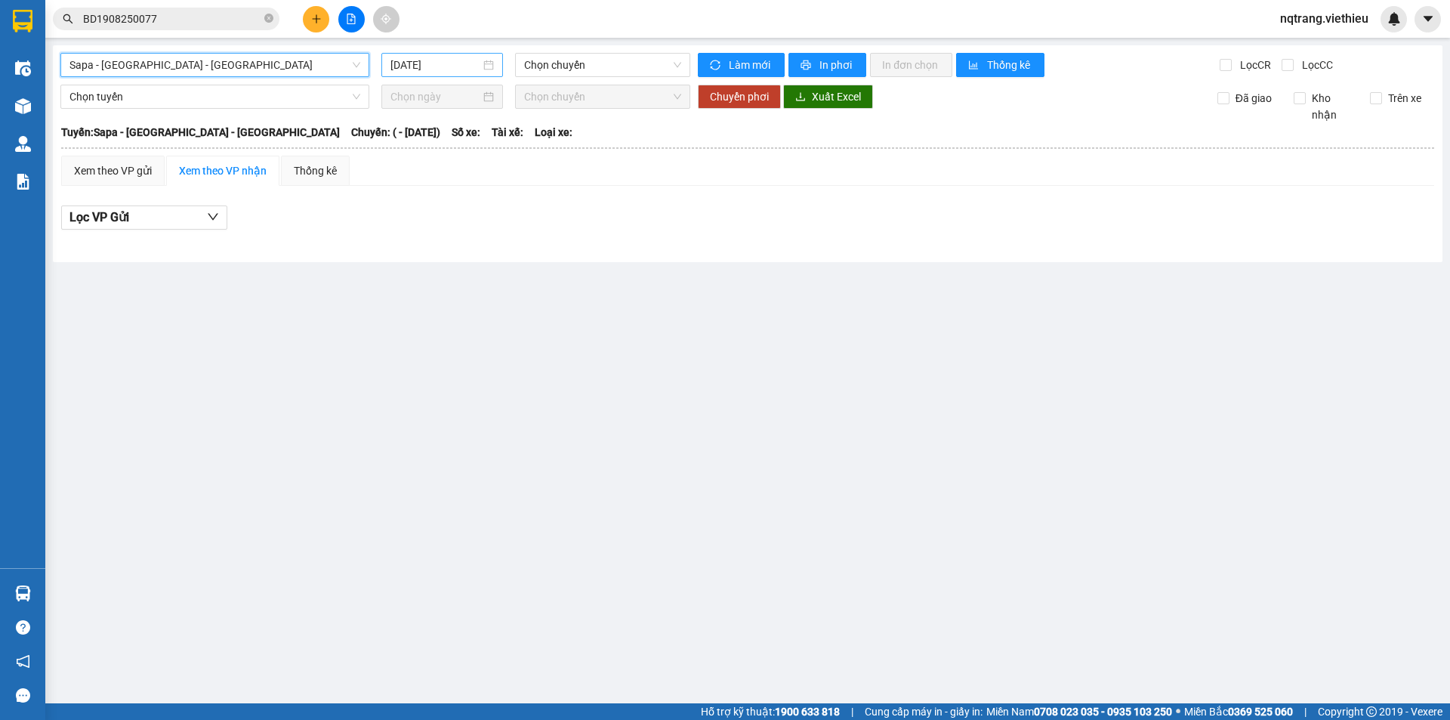
click at [406, 68] on input "[DATE]" at bounding box center [436, 65] width 90 height 17
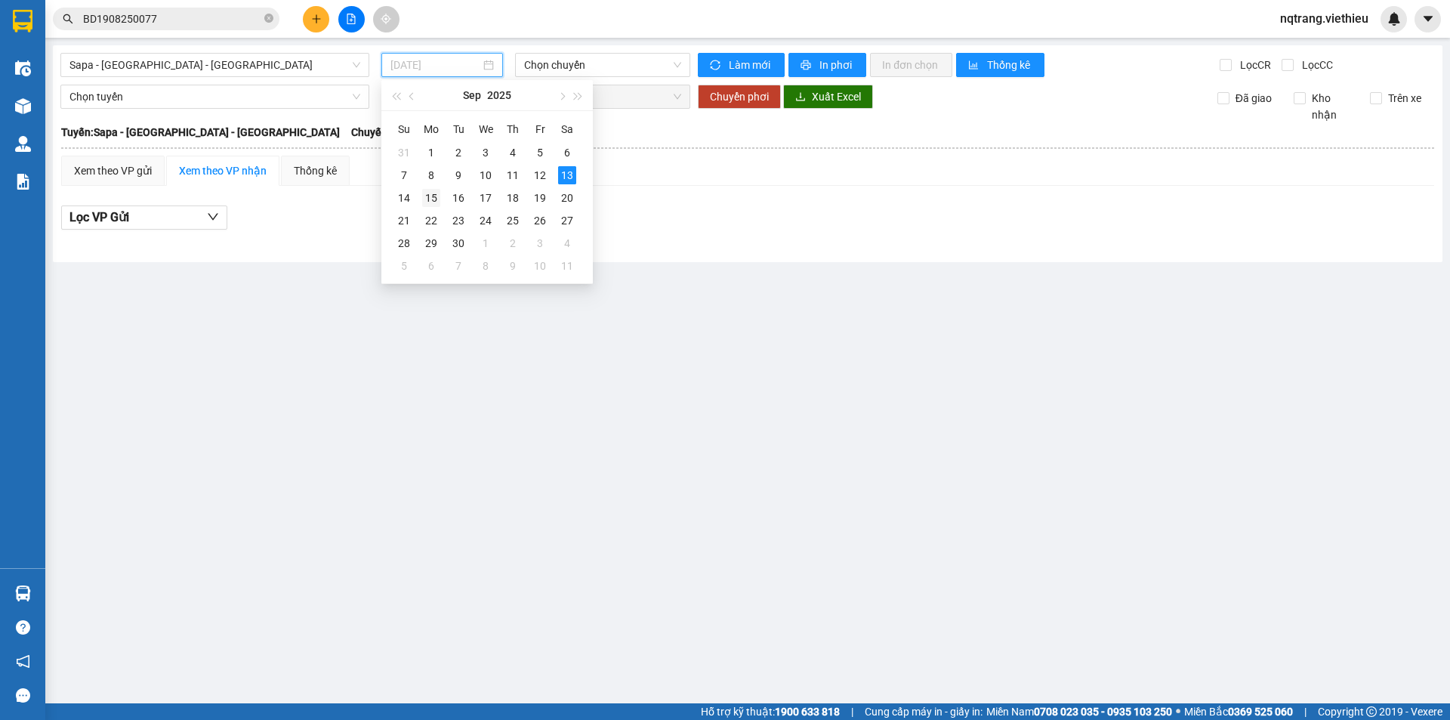
click at [432, 196] on div "15" at bounding box center [431, 198] width 18 height 18
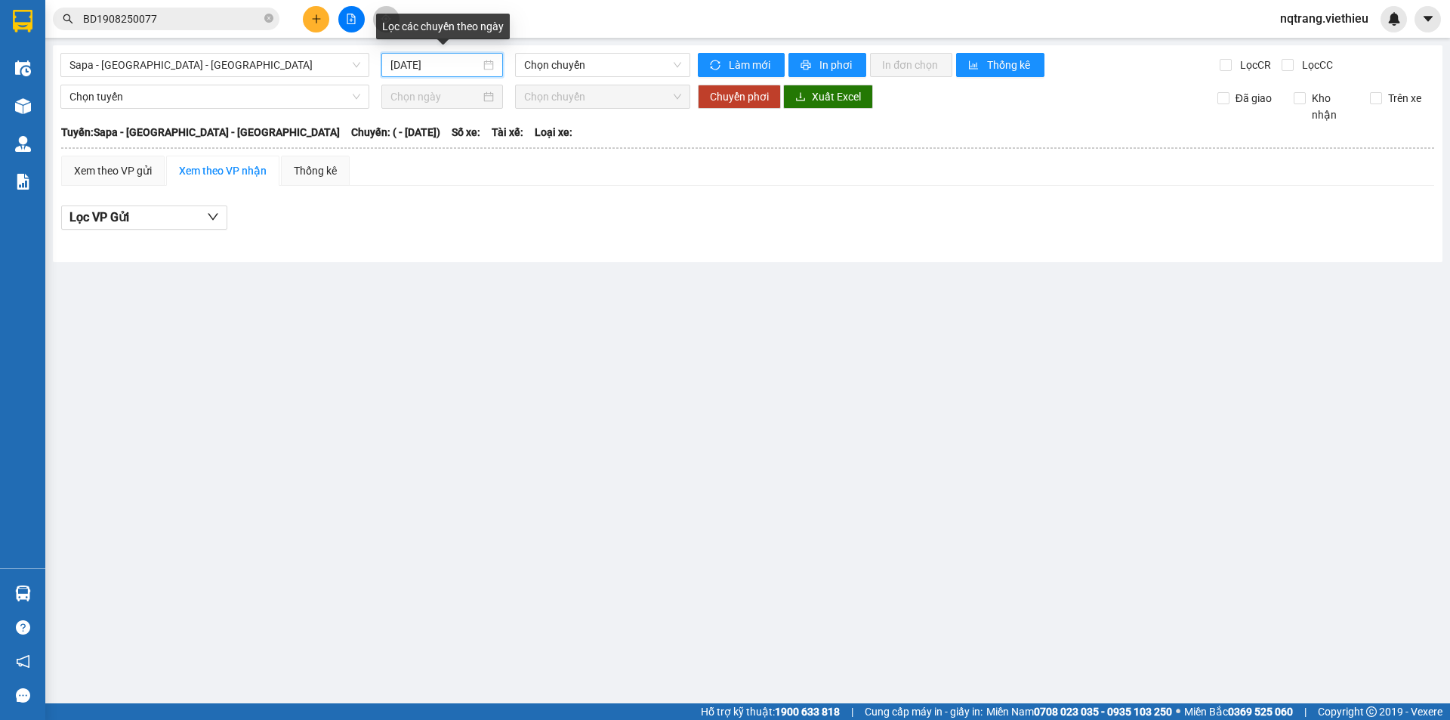
click at [417, 61] on input "[DATE]" at bounding box center [436, 65] width 90 height 17
click at [675, 67] on span "Chọn chuyến" at bounding box center [602, 65] width 157 height 23
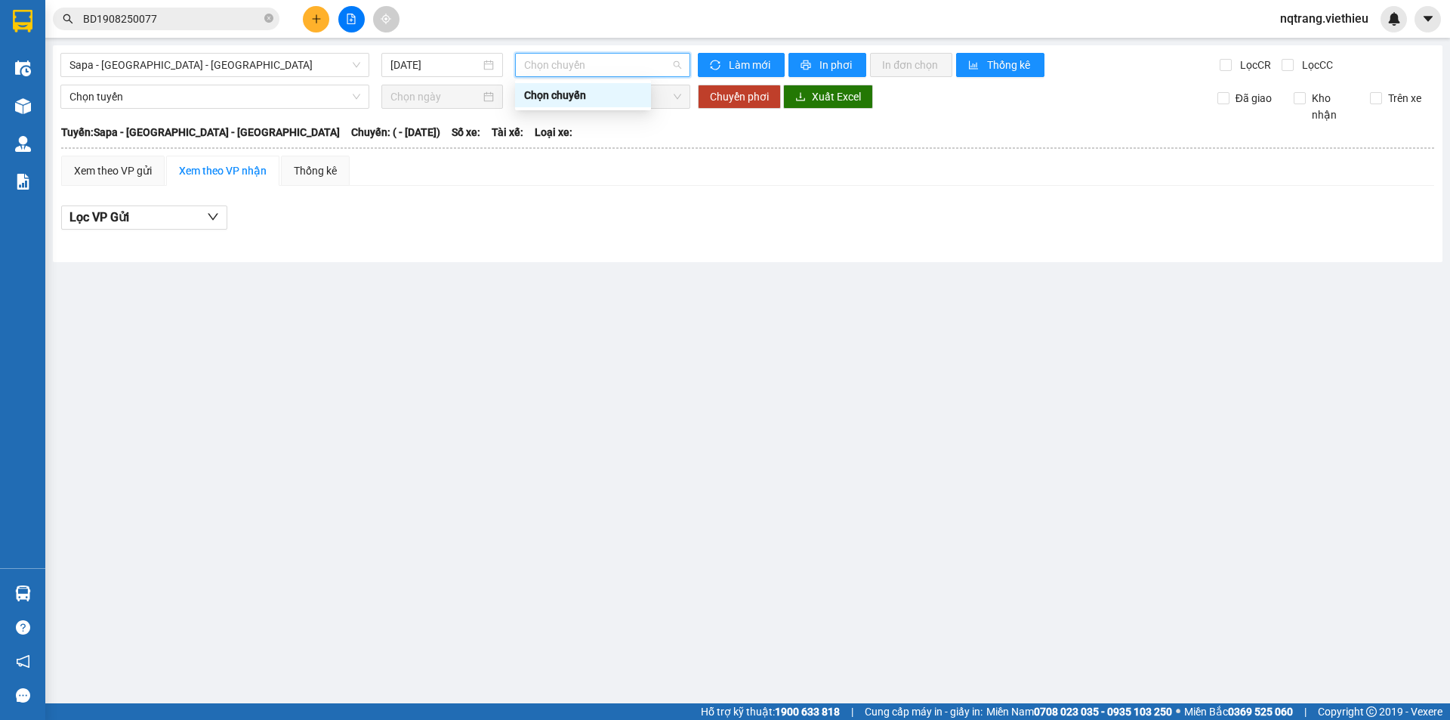
click at [836, 291] on main "Sapa - [GEOGRAPHIC_DATA] - [GEOGRAPHIC_DATA] [DATE] Chọn chuyến Làm mới In phơi…" at bounding box center [725, 351] width 1450 height 703
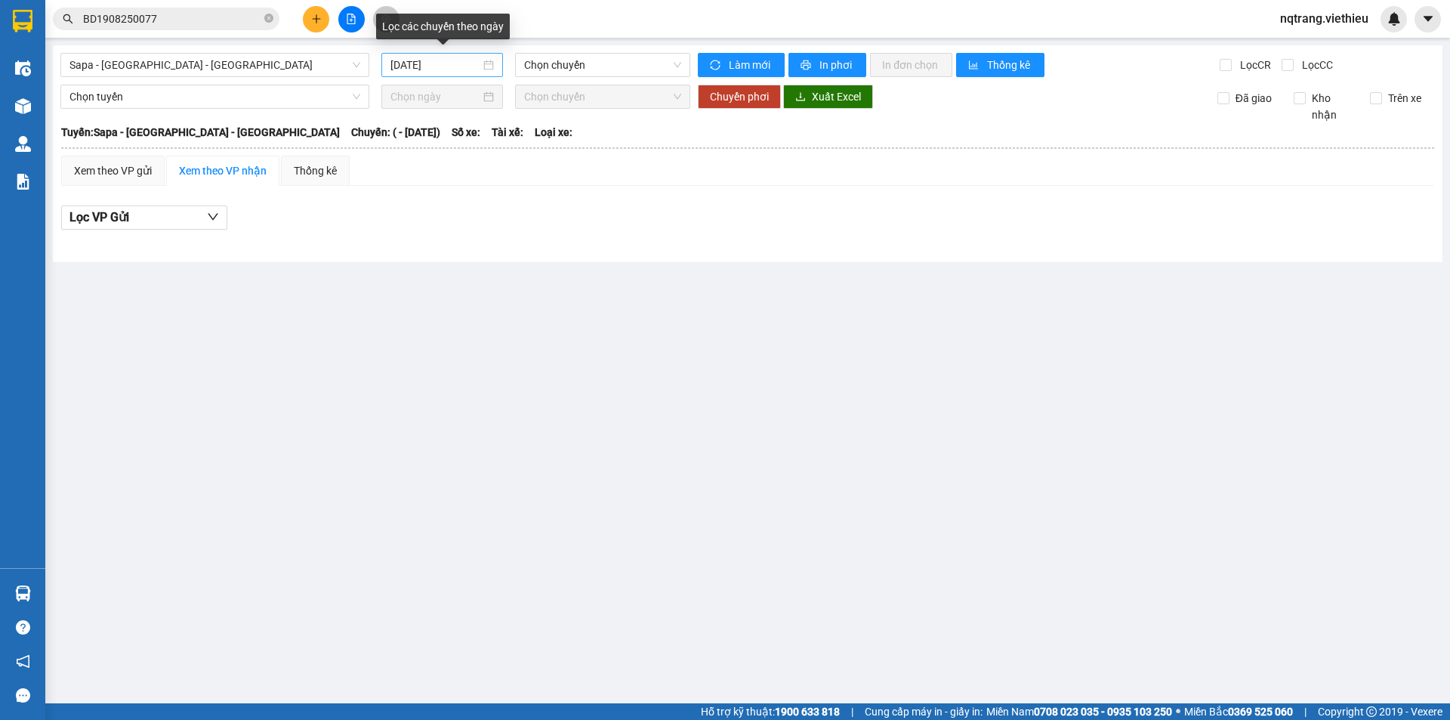
click at [420, 66] on input "[DATE]" at bounding box center [436, 65] width 90 height 17
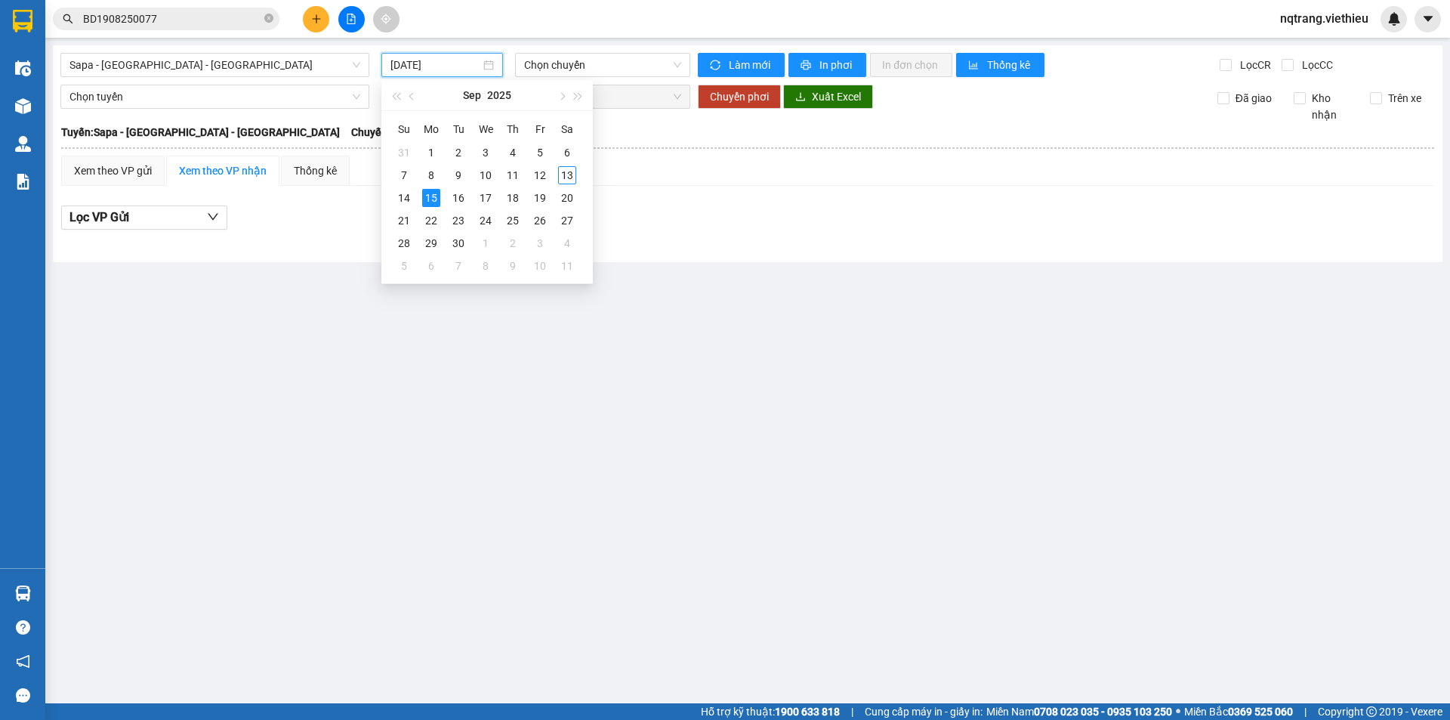
type input "[DATE]"
click at [1258, 467] on main "Sapa - [GEOGRAPHIC_DATA] - [GEOGRAPHIC_DATA] [DATE] Chọn chuyến Làm mới In phơi…" at bounding box center [725, 351] width 1450 height 703
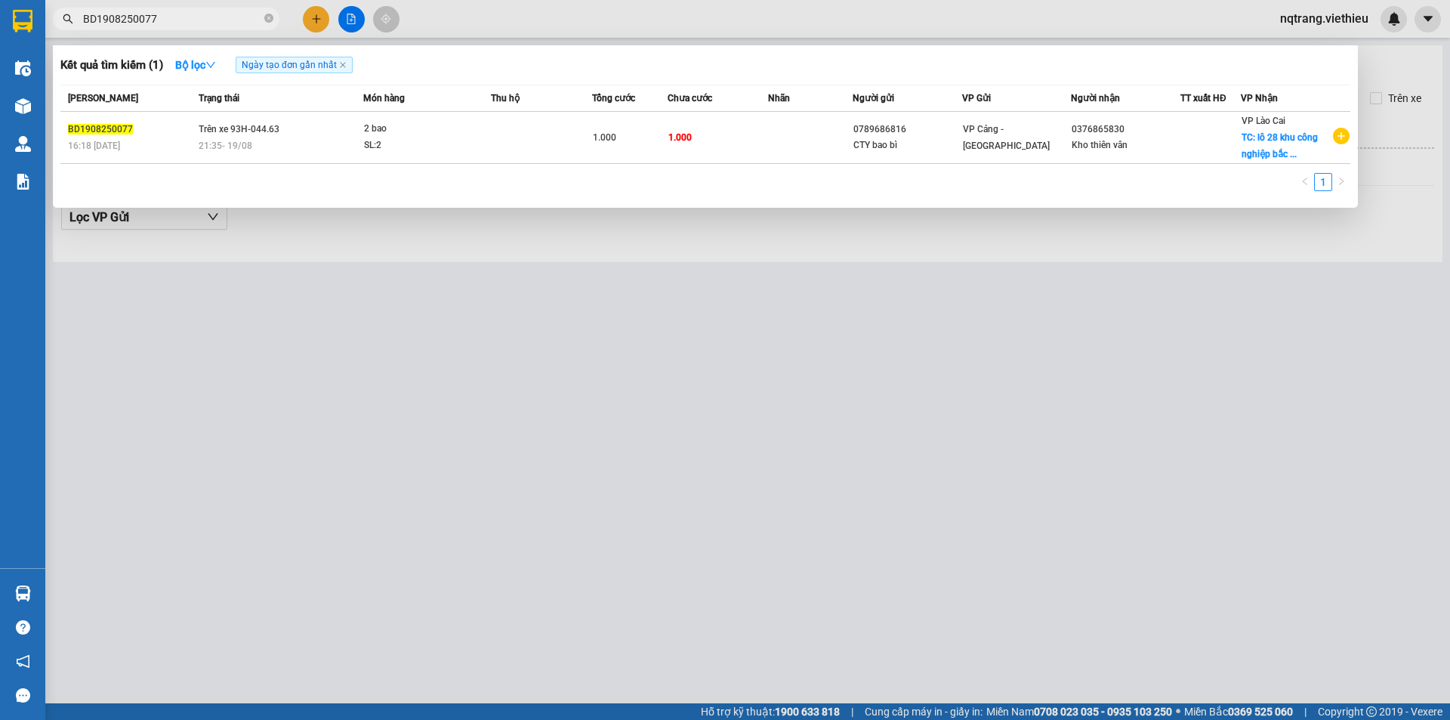
click at [178, 23] on input "BD1908250077" at bounding box center [172, 19] width 178 height 17
drag, startPoint x: 178, startPoint y: 16, endPoint x: 63, endPoint y: 23, distance: 115.0
click at [63, 23] on div "BD1908250077" at bounding box center [147, 19] width 295 height 23
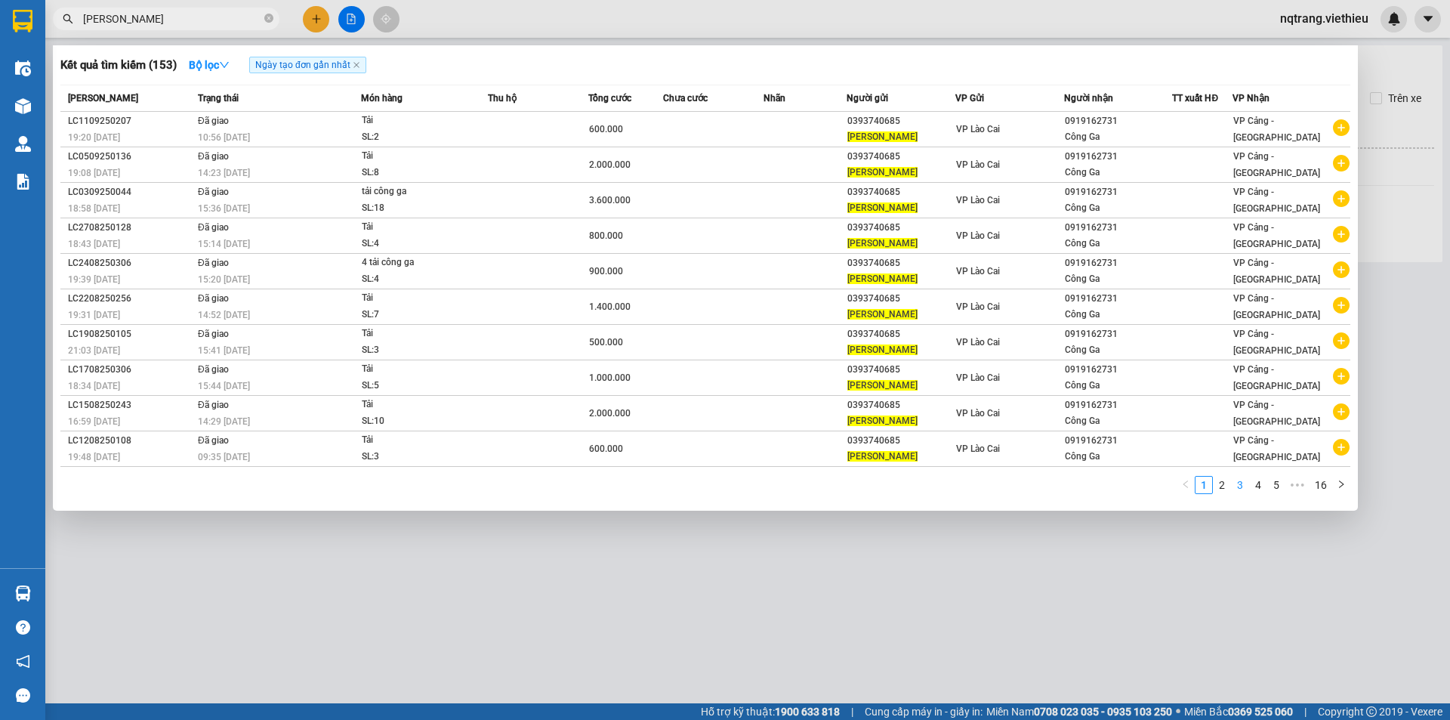
type input "[PERSON_NAME]"
click at [1243, 484] on link "3" at bounding box center [1240, 485] width 17 height 17
click at [1263, 489] on link "4" at bounding box center [1258, 485] width 17 height 17
click at [1222, 484] on link "3" at bounding box center [1222, 485] width 17 height 17
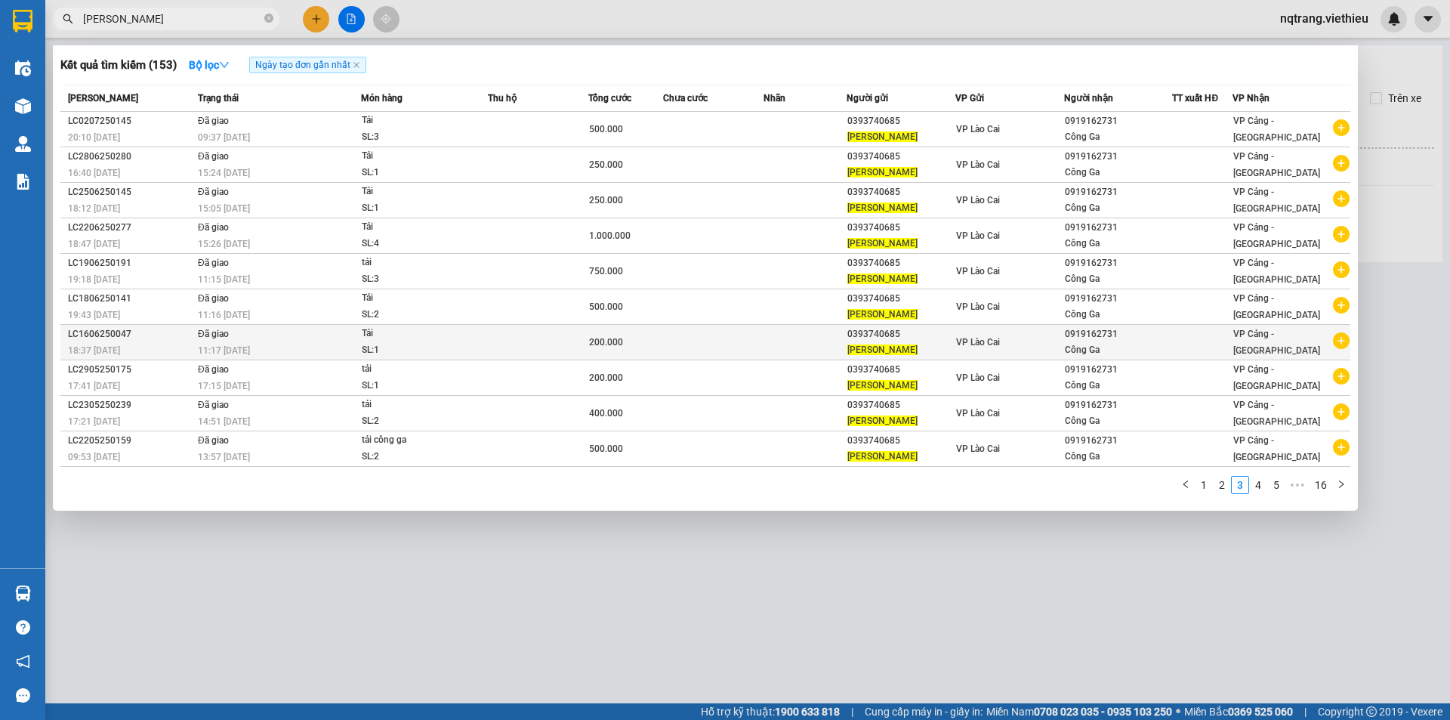
click at [147, 339] on div "LC1606250047" at bounding box center [130, 334] width 125 height 16
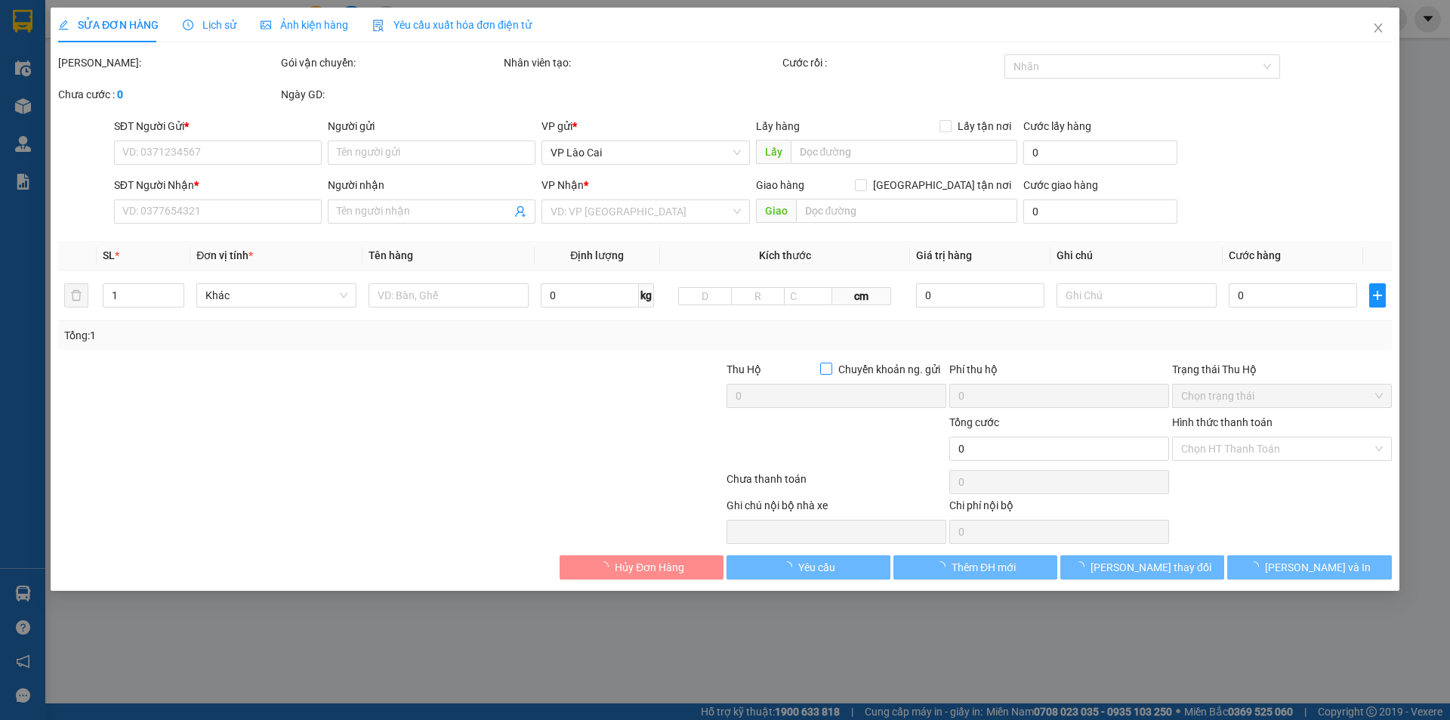
type input "0393740685"
type input "[PERSON_NAME]"
type input "0919162731"
type input "Công Ga"
type input "200.000"
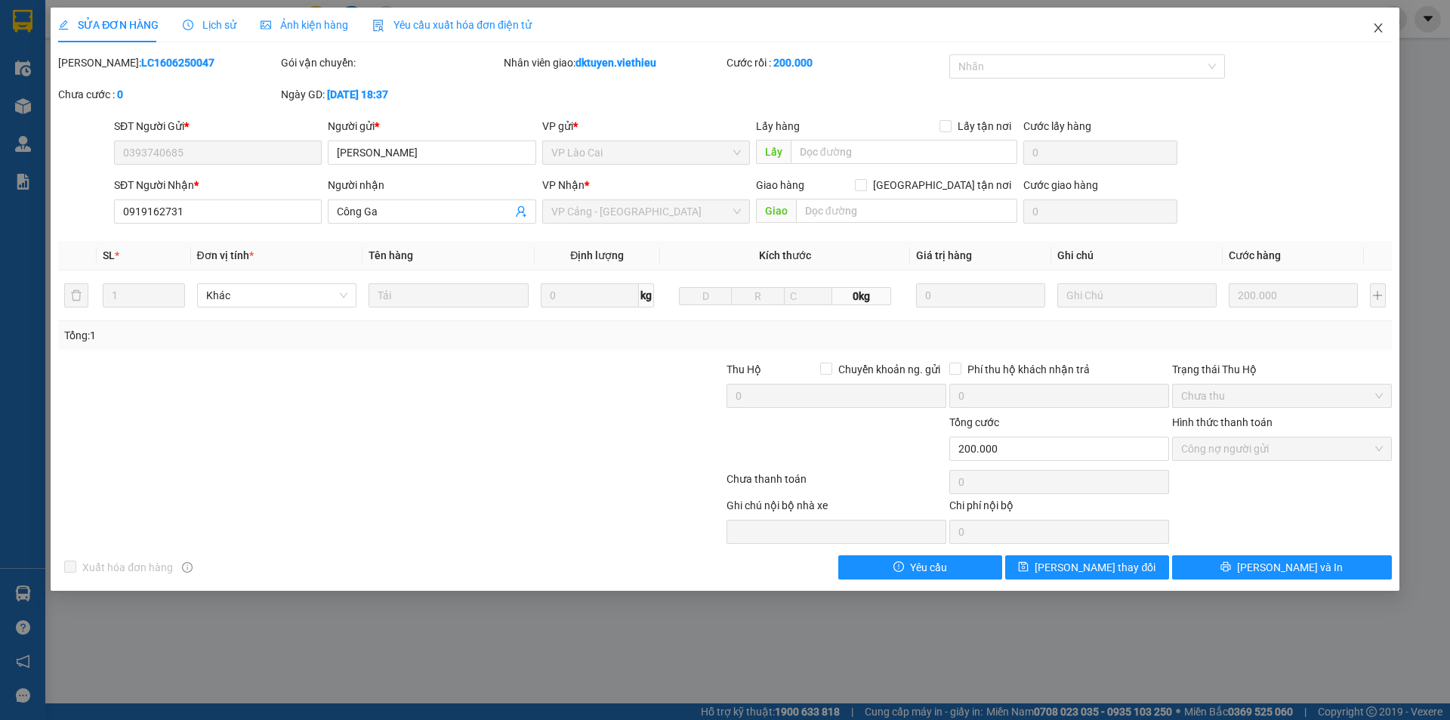
click at [1378, 34] on icon "close" at bounding box center [1378, 28] width 12 height 12
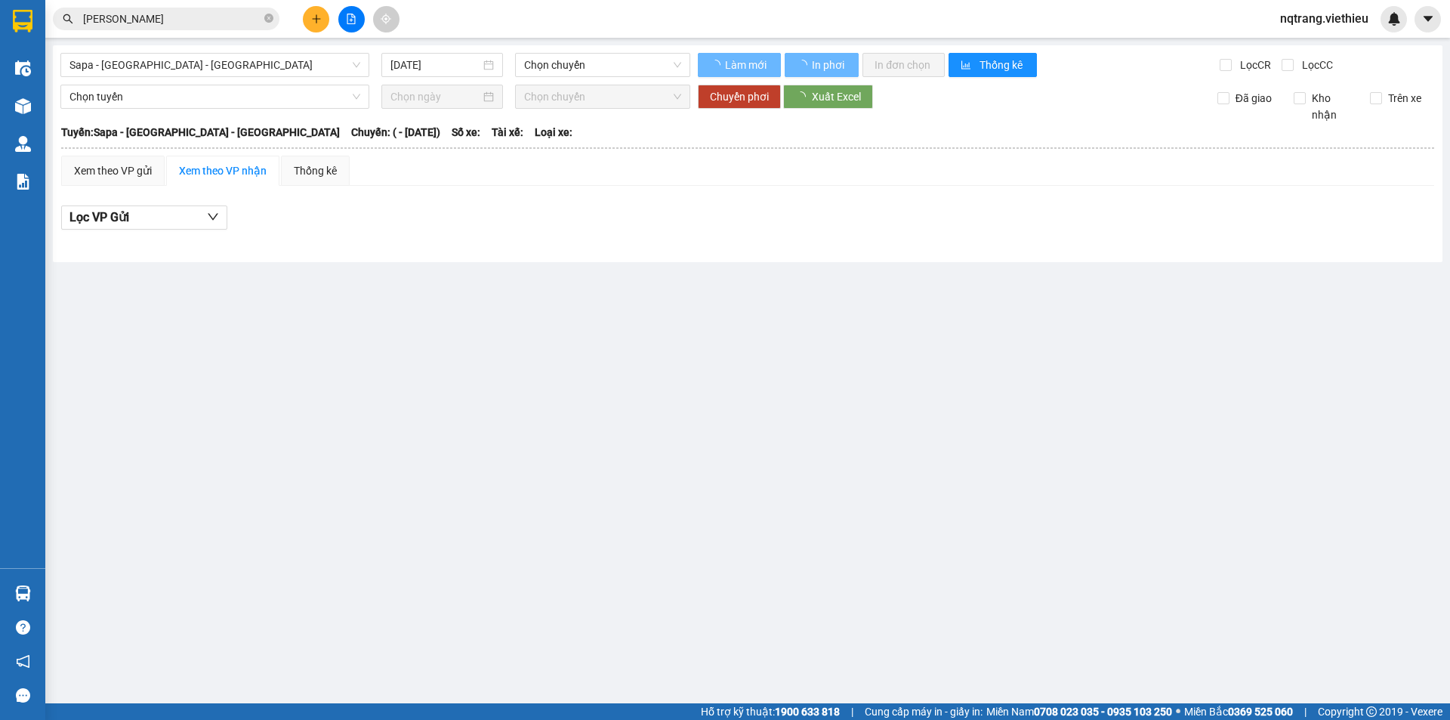
type input "[DATE]"
